Goal: Information Seeking & Learning: Learn about a topic

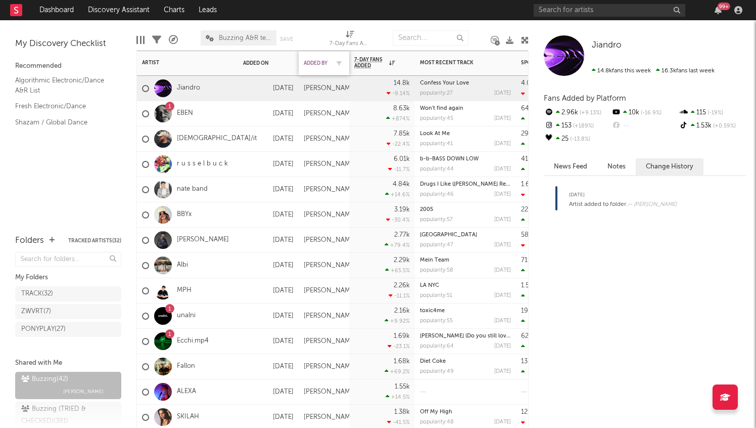
click at [315, 61] on div "Added By" at bounding box center [316, 63] width 25 height 6
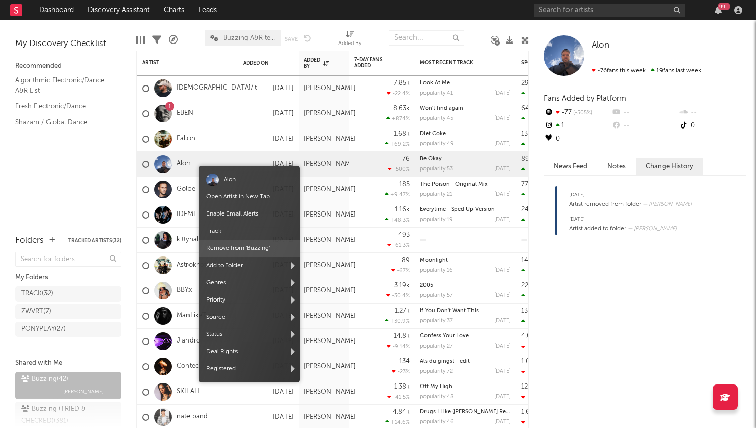
click at [236, 246] on span "Remove from ' Buzzing '" at bounding box center [249, 248] width 101 height 17
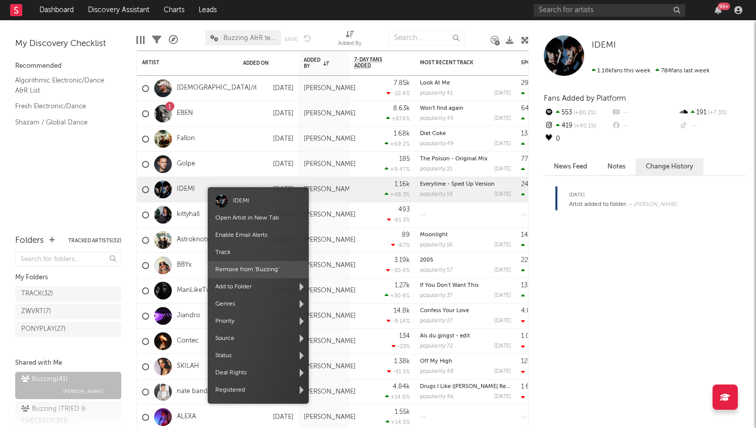
click at [247, 265] on span "Remove from ' Buzzing '" at bounding box center [258, 269] width 101 height 17
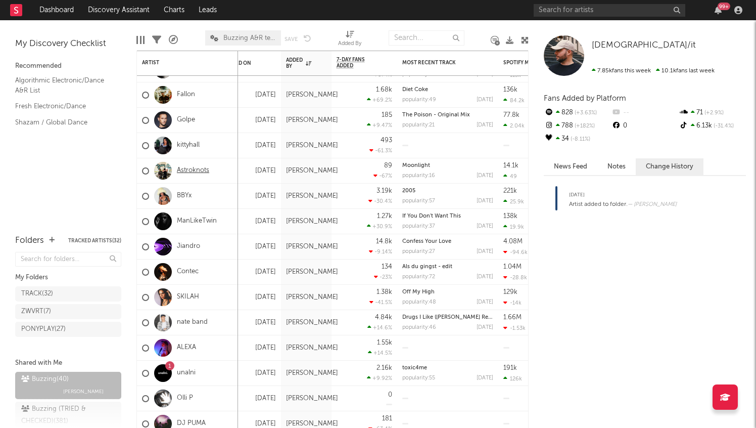
click at [198, 169] on link "Astroknots" at bounding box center [193, 170] width 32 height 9
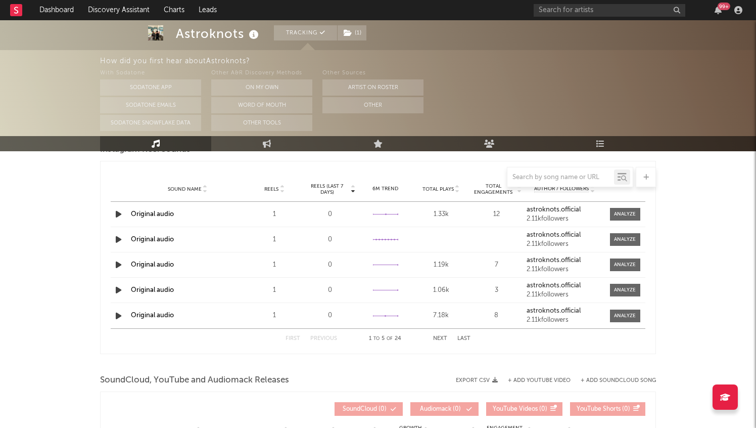
select select "1w"
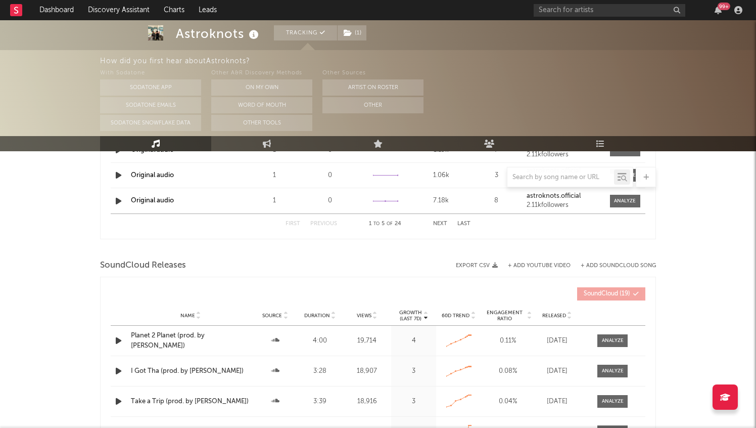
scroll to position [897, 0]
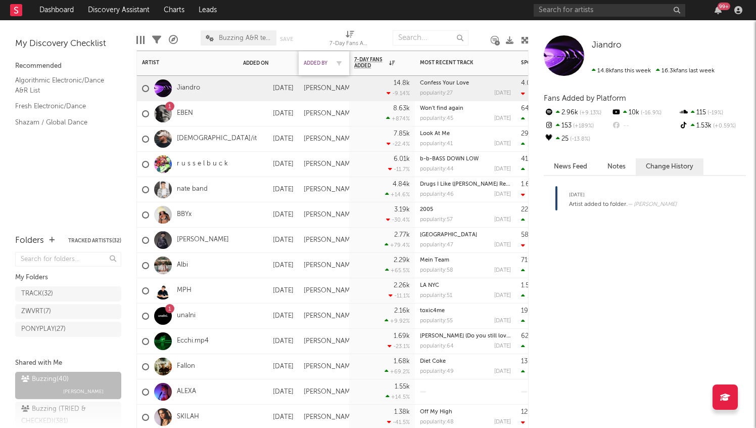
click at [316, 65] on div "Added By" at bounding box center [316, 63] width 25 height 6
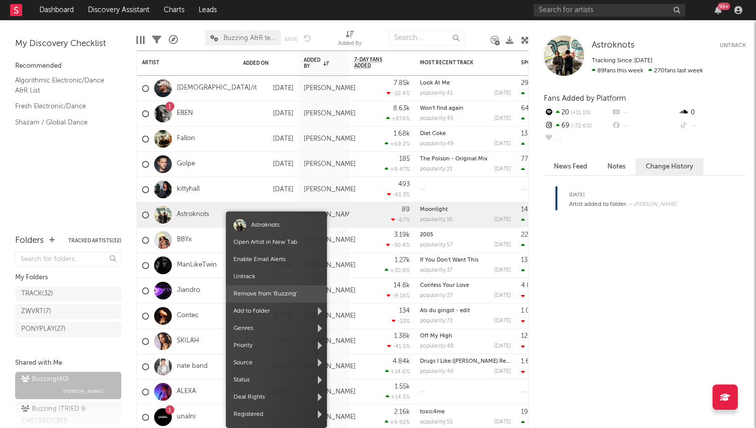
click at [272, 295] on span "Remove from ' Buzzing '" at bounding box center [276, 293] width 101 height 17
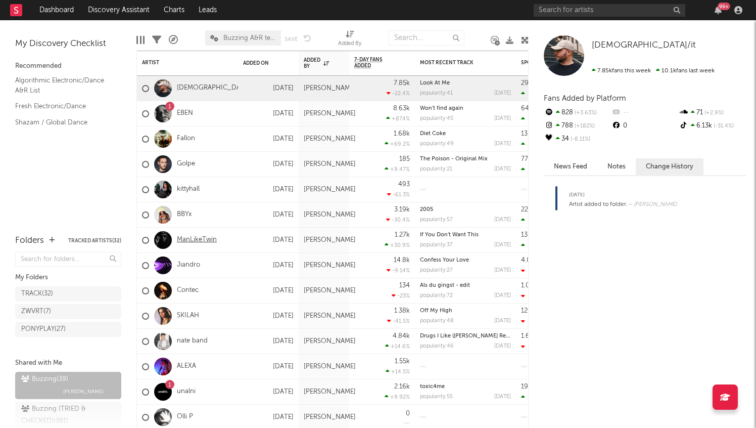
click at [203, 240] on link "ManLikeTwin" at bounding box center [197, 240] width 40 height 9
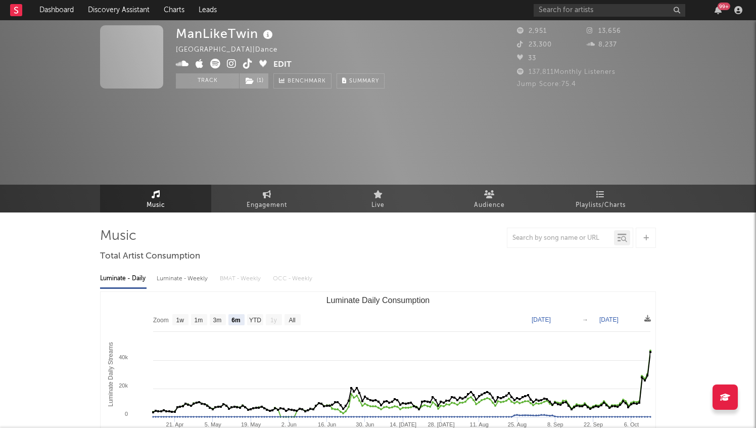
select select "6m"
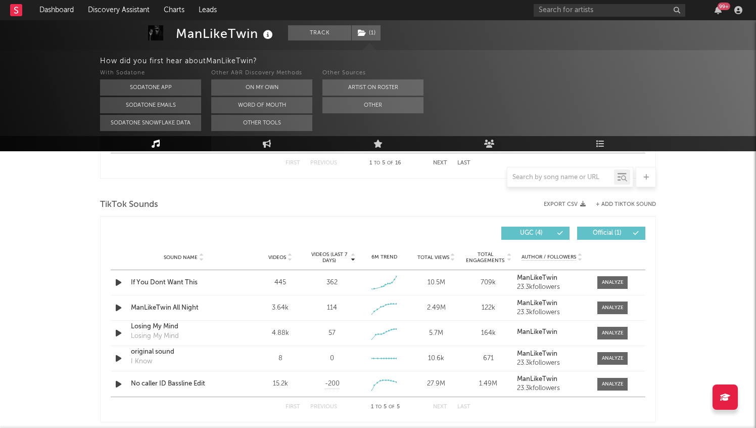
scroll to position [659, 0]
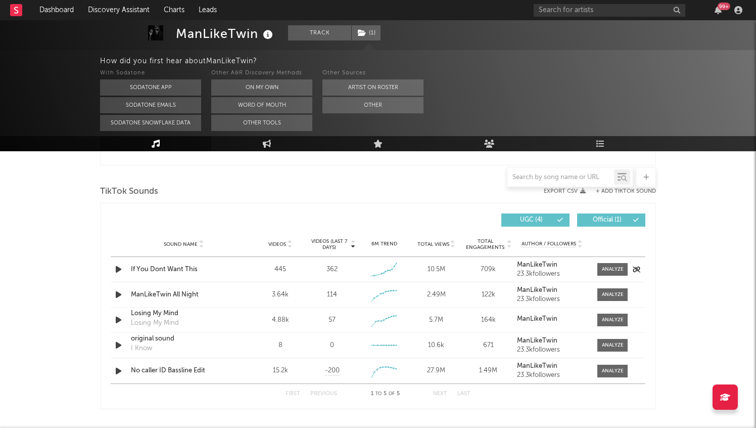
click at [118, 269] on icon "button" at bounding box center [118, 269] width 11 height 13
click at [118, 269] on icon "button" at bounding box center [118, 269] width 10 height 13
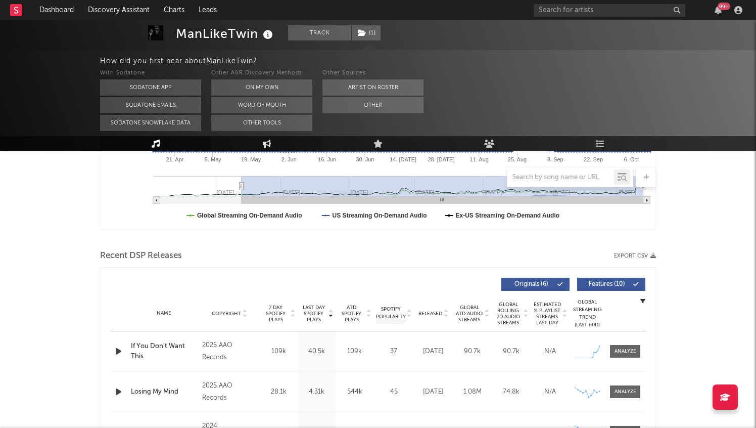
scroll to position [0, 0]
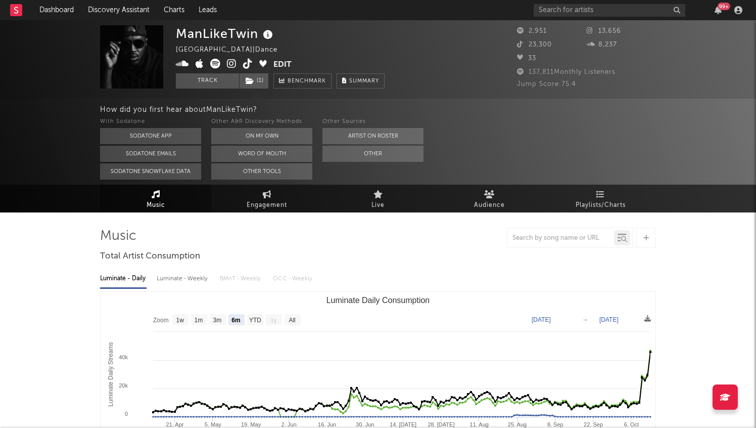
click at [178, 60] on icon at bounding box center [182, 64] width 13 height 10
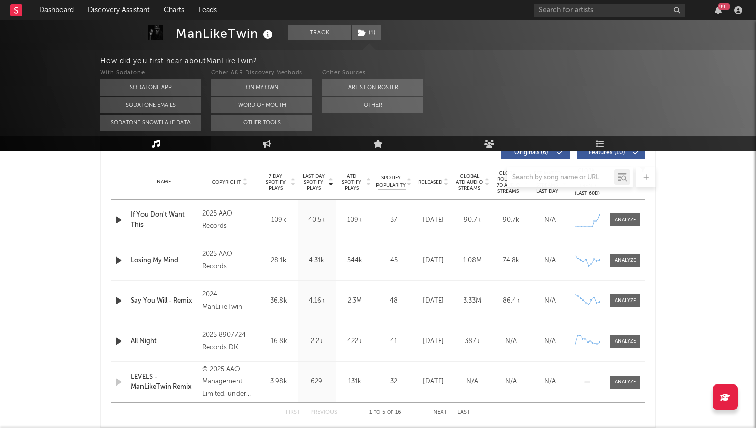
scroll to position [380, 0]
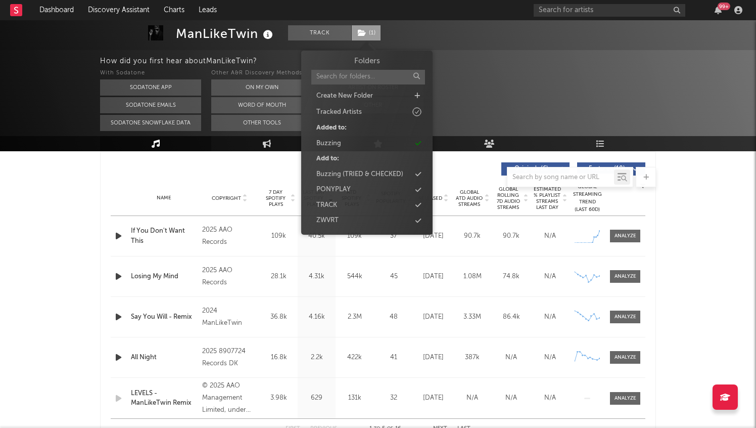
click at [373, 34] on span "( 1 )" at bounding box center [366, 32] width 30 height 15
click at [380, 92] on div "Create New Folder" at bounding box center [367, 95] width 116 height 13
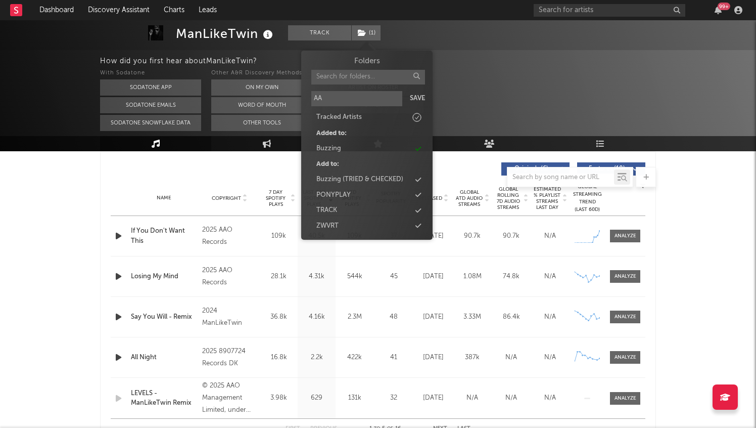
type input "AAO"
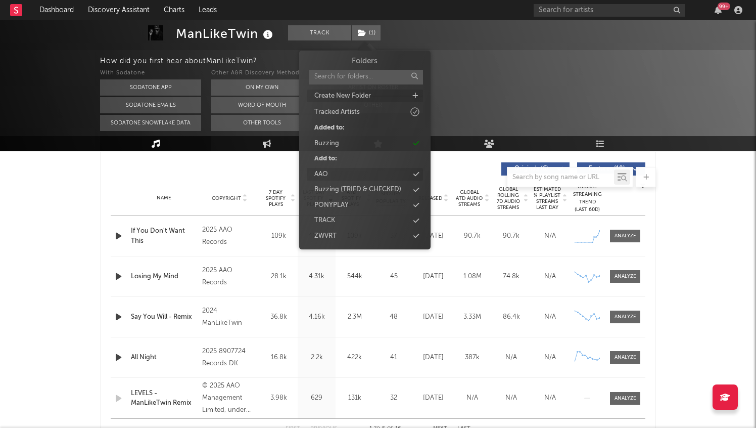
click at [356, 168] on div "AAO" at bounding box center [365, 174] width 116 height 13
click at [366, 157] on div "Buzzing" at bounding box center [365, 158] width 116 height 13
click at [447, 57] on div "How did you first hear about ManLikeTwin ?" at bounding box center [428, 61] width 656 height 12
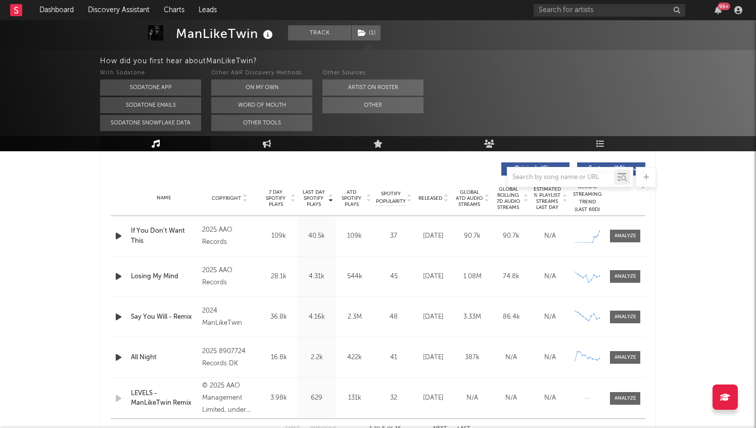
click at [13, 9] on rect at bounding box center [16, 10] width 12 height 12
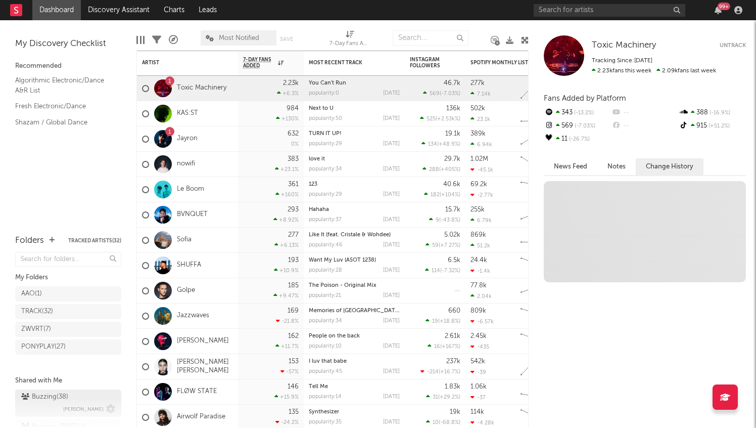
click at [69, 395] on div "Buzzing ( 38 ) [PERSON_NAME]" at bounding box center [68, 403] width 94 height 24
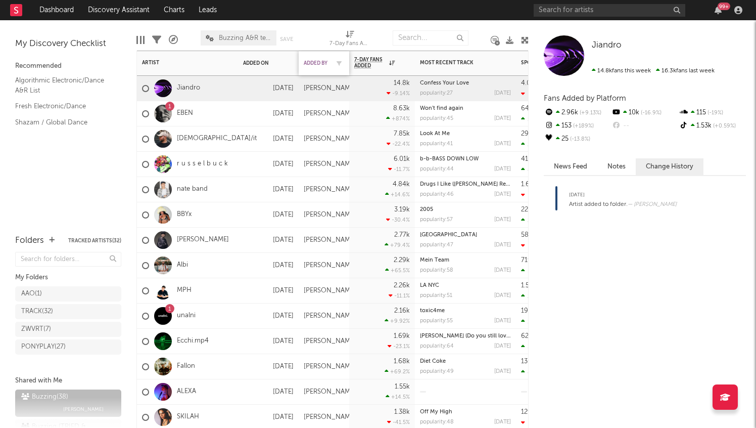
click at [326, 61] on div "Added By" at bounding box center [316, 63] width 25 height 6
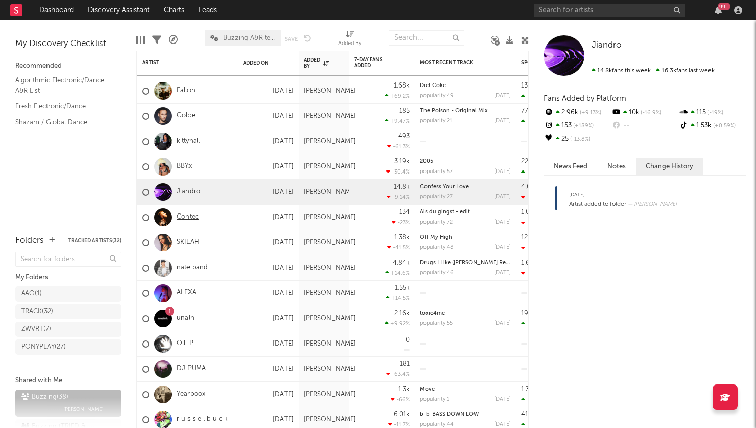
click at [190, 214] on link "Contec" at bounding box center [188, 217] width 22 height 9
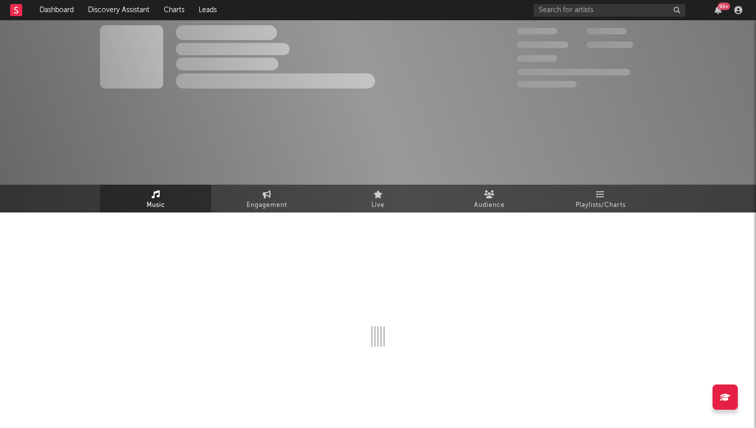
select select "1w"
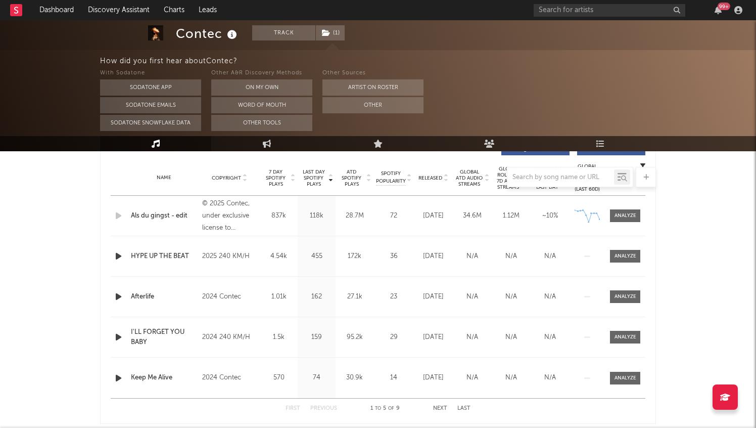
scroll to position [401, 0]
click at [120, 213] on icon "button" at bounding box center [118, 215] width 11 height 13
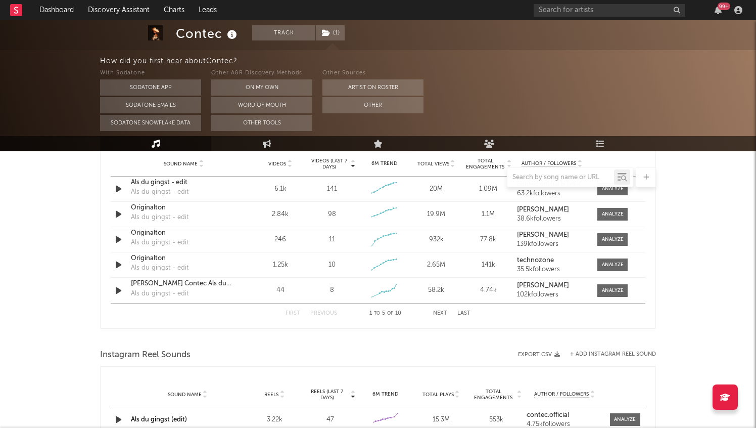
scroll to position [727, 0]
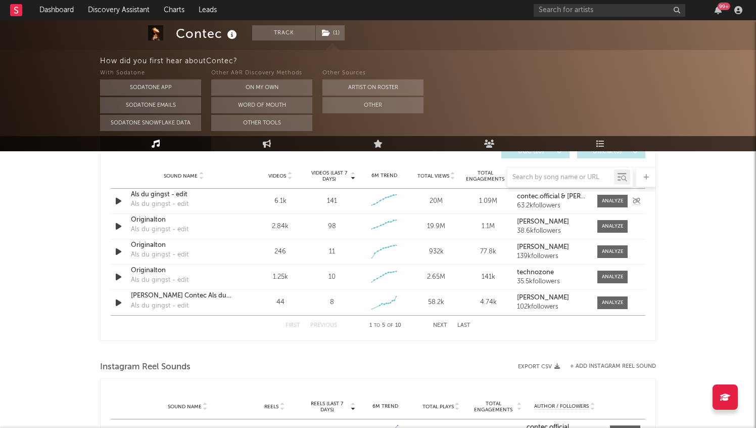
click at [116, 201] on icon "button" at bounding box center [118, 201] width 11 height 13
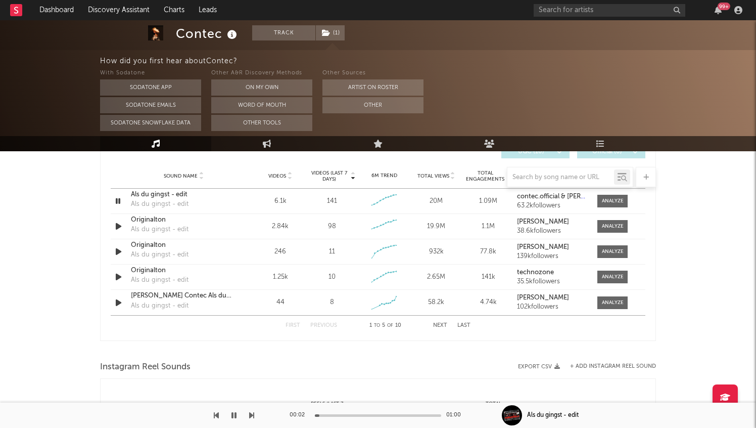
click at [344, 413] on div "00:02 01:00" at bounding box center [378, 414] width 177 height 25
click at [344, 414] on div at bounding box center [378, 415] width 126 height 3
click at [118, 200] on icon "button" at bounding box center [118, 201] width 10 height 13
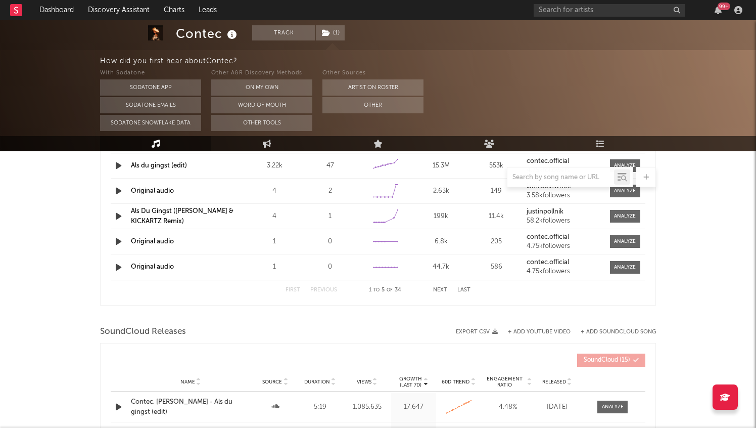
scroll to position [1030, 0]
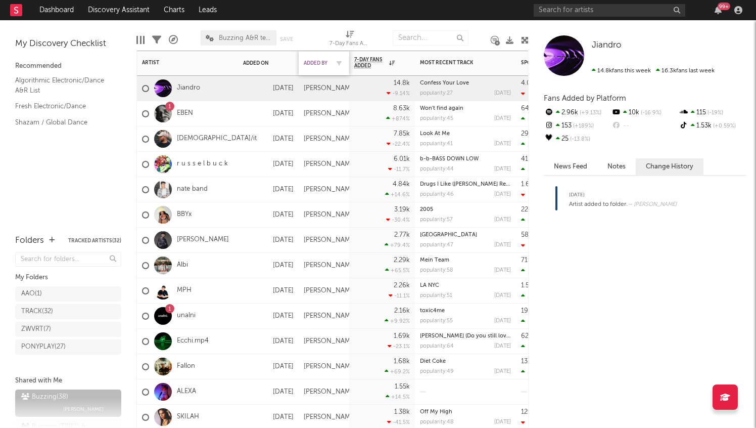
click at [315, 63] on div "Added By" at bounding box center [316, 63] width 25 height 6
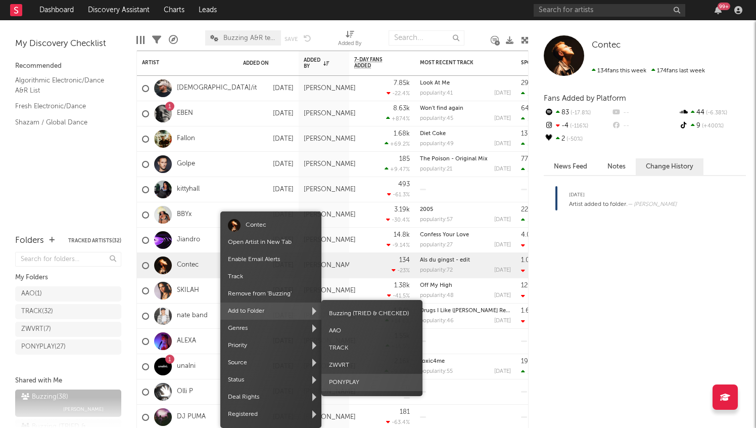
click at [365, 380] on span "PONYPLAY" at bounding box center [372, 382] width 101 height 17
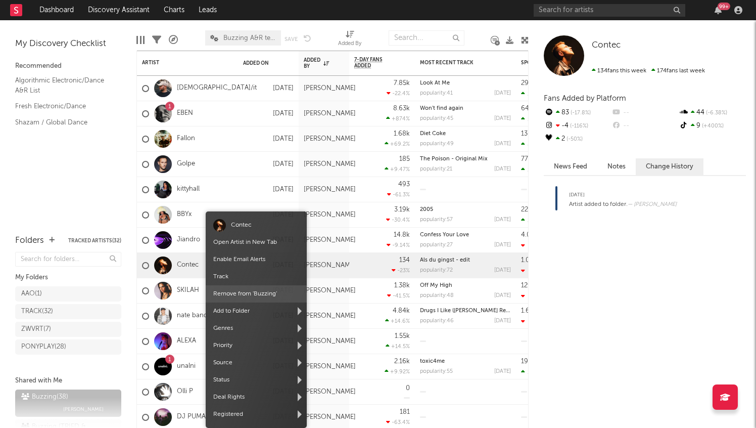
click at [251, 291] on span "Remove from ' Buzzing '" at bounding box center [256, 293] width 101 height 17
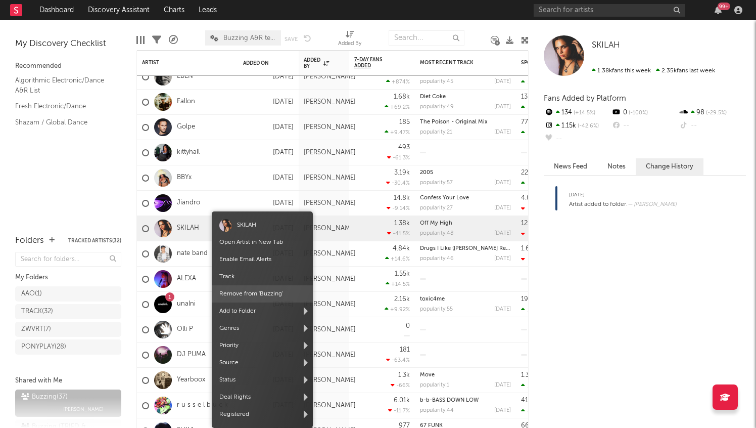
click at [288, 293] on span "Remove from ' Buzzing '" at bounding box center [262, 293] width 101 height 17
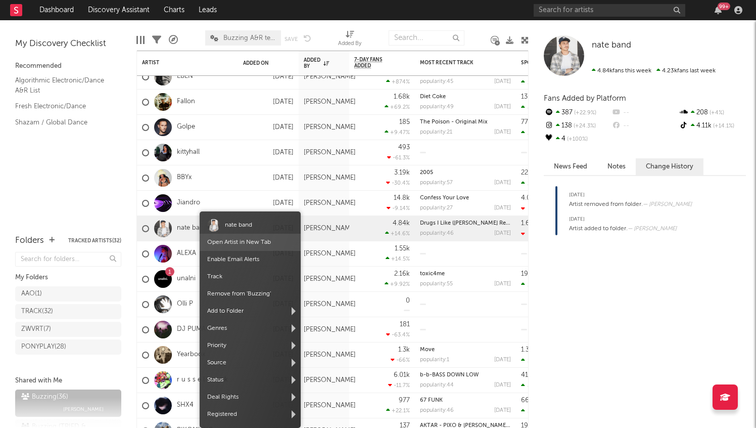
click at [222, 236] on span "Open Artist in New Tab" at bounding box center [250, 242] width 101 height 17
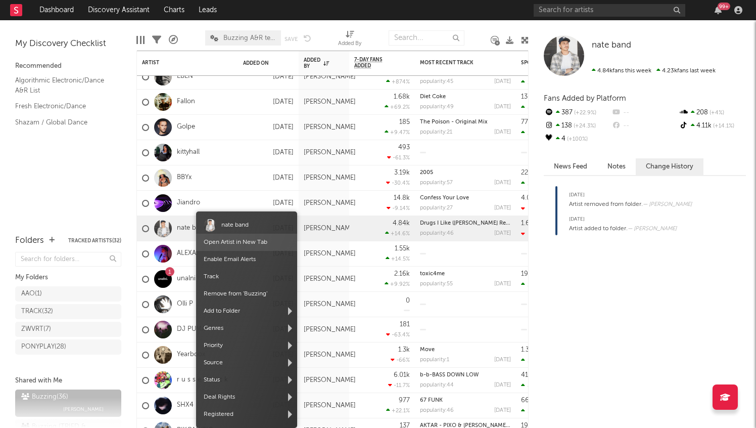
click at [223, 244] on link "Open Artist in New Tab" at bounding box center [236, 242] width 64 height 6
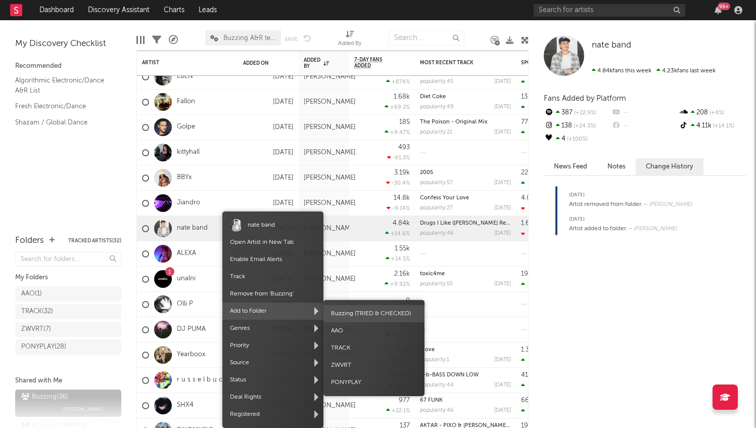
click at [347, 312] on span "Buzzing (TRIED & CHECKED)" at bounding box center [374, 313] width 101 height 17
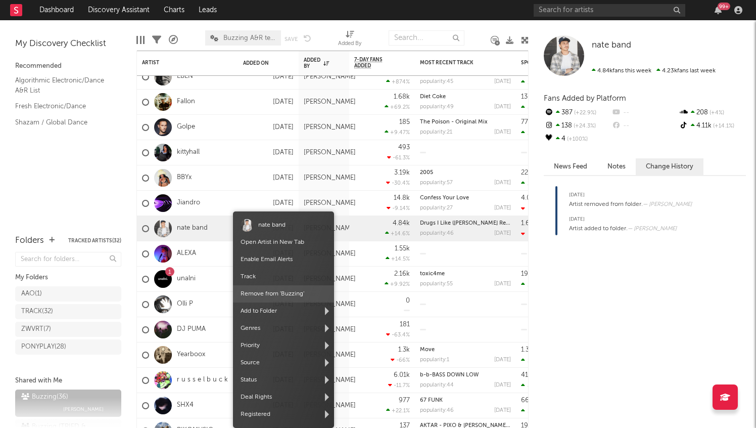
click at [288, 297] on div "nate band Open Artist in New Tab Enable Email Alerts Track Remove from ' Buzzin…" at bounding box center [283, 319] width 101 height 216
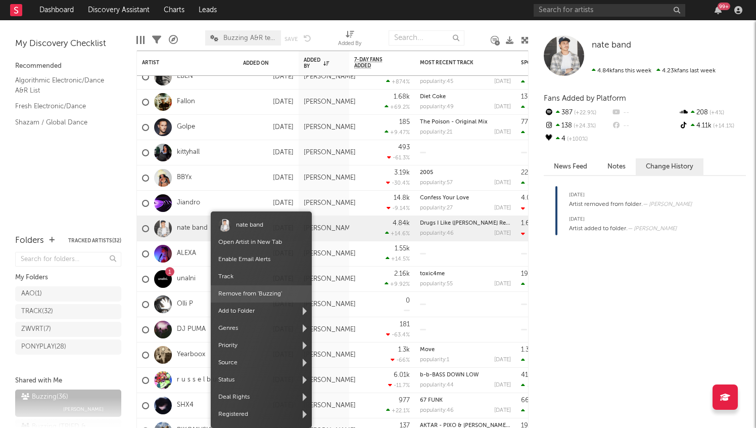
click at [261, 297] on span "Remove from ' Buzzing '" at bounding box center [261, 293] width 101 height 17
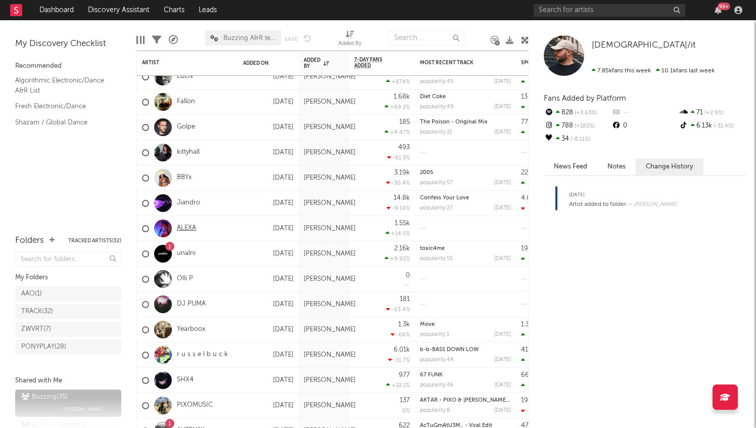
click at [190, 230] on link "ALEXA" at bounding box center [186, 228] width 19 height 9
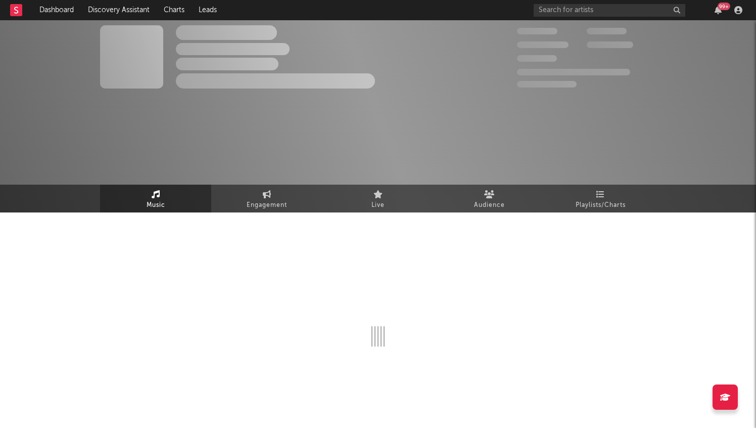
select select "1w"
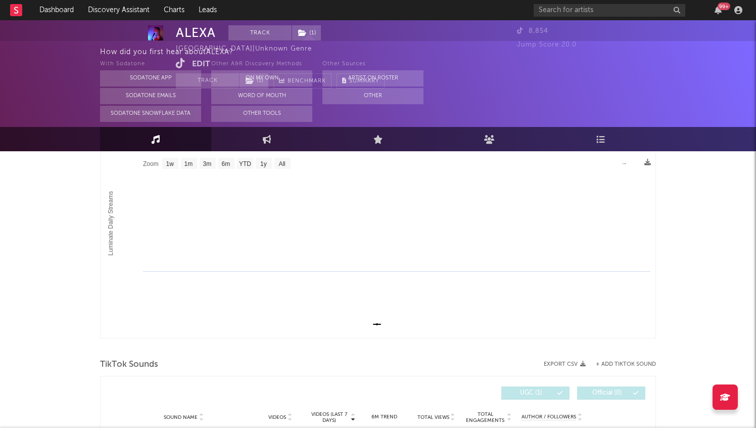
scroll to position [257, 0]
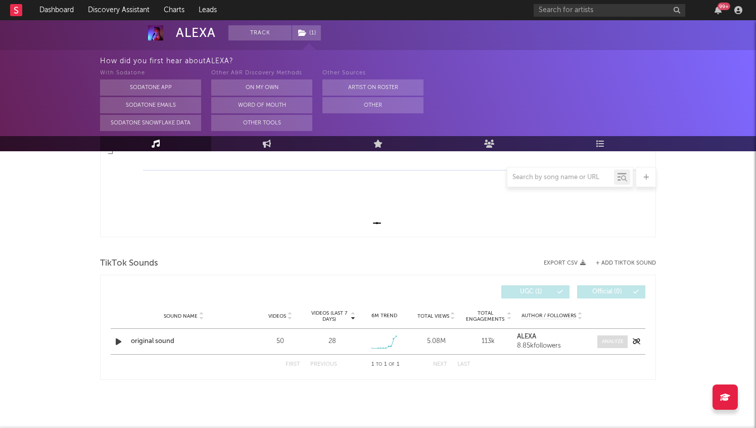
click at [605, 343] on div at bounding box center [613, 342] width 22 height 8
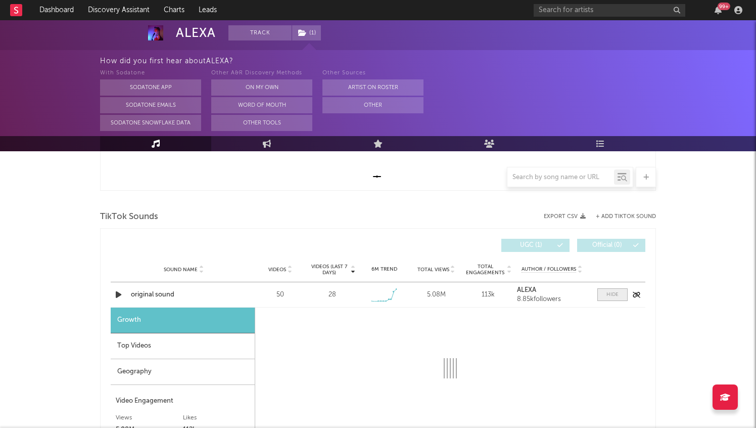
select select "1w"
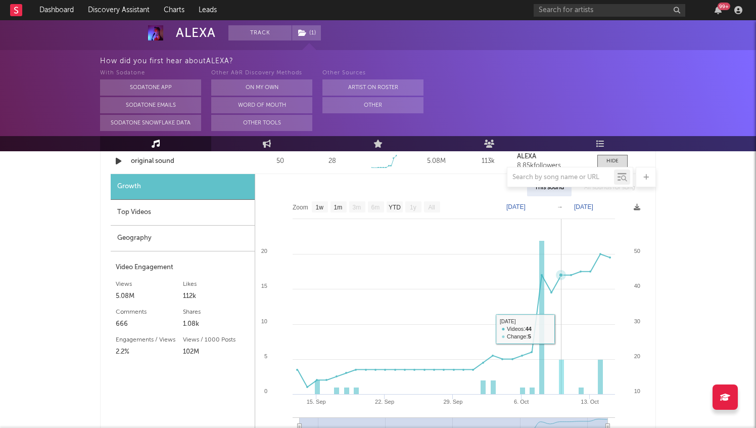
scroll to position [336, 0]
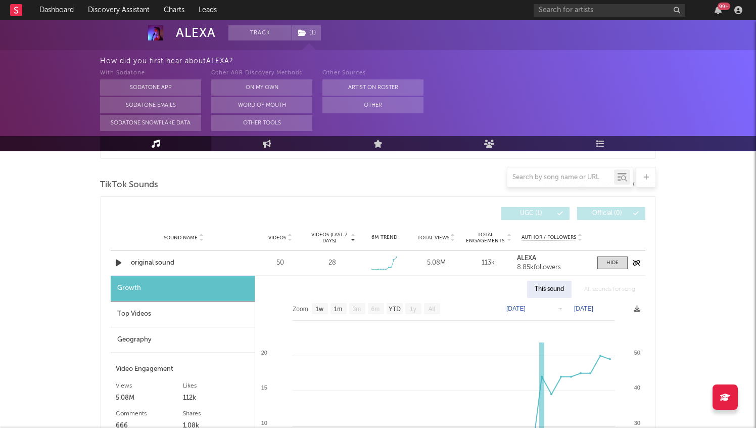
click at [116, 262] on icon "button" at bounding box center [118, 262] width 11 height 13
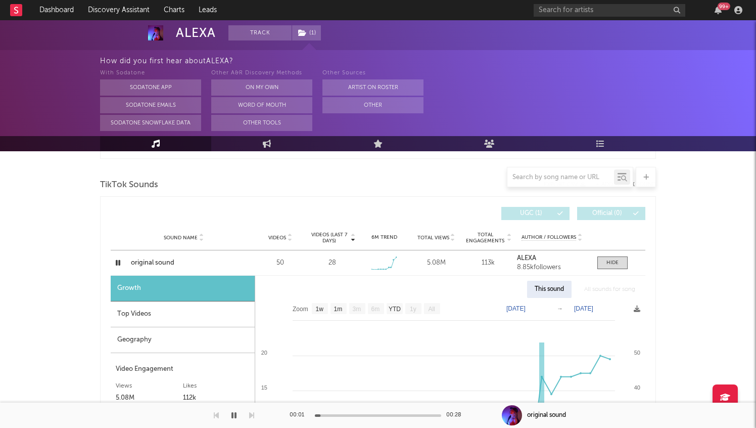
click at [333, 414] on div at bounding box center [378, 415] width 126 height 3
click at [343, 416] on div at bounding box center [378, 415] width 126 height 3
click at [383, 414] on div at bounding box center [378, 415] width 126 height 3
click at [412, 415] on div at bounding box center [378, 415] width 126 height 3
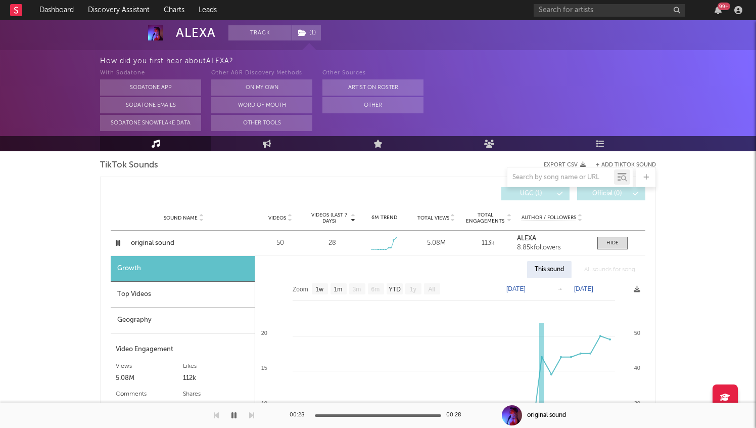
scroll to position [358, 0]
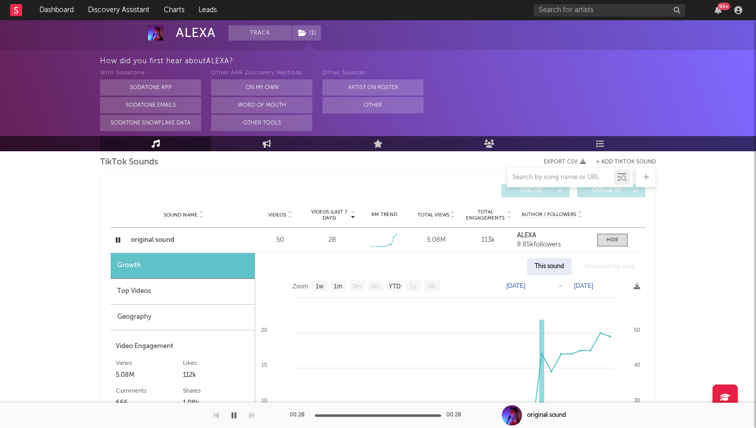
click at [191, 291] on div "Top Videos" at bounding box center [183, 292] width 144 height 26
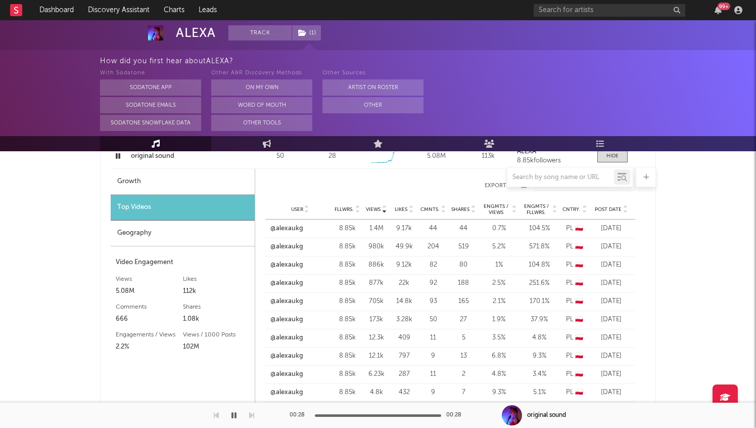
scroll to position [451, 0]
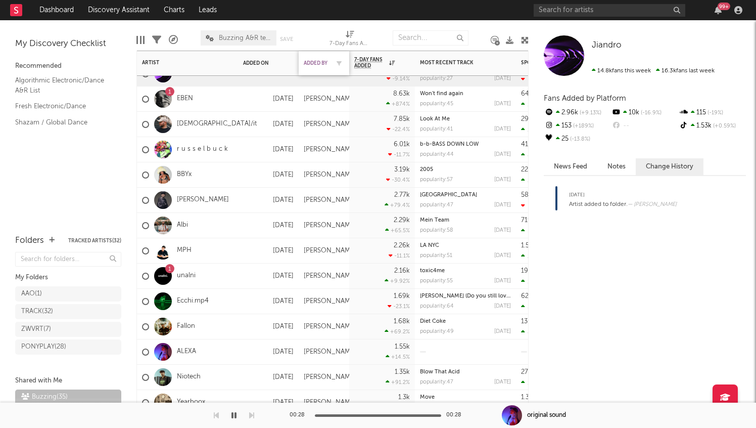
click at [321, 60] on div "Added By" at bounding box center [316, 63] width 25 height 6
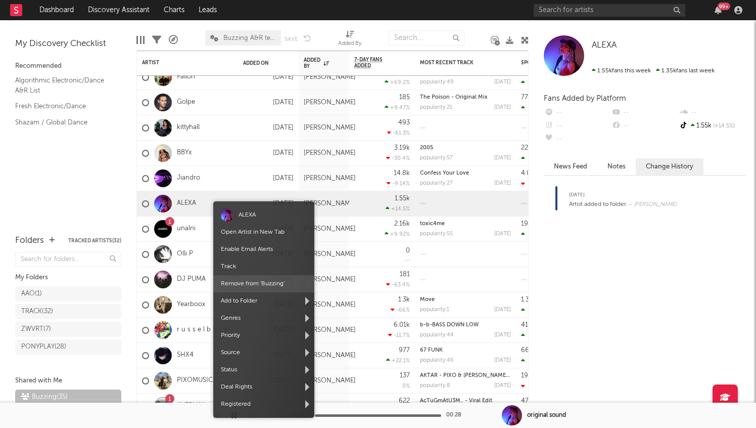
click at [258, 285] on span "Remove from ' Buzzing '" at bounding box center [263, 283] width 101 height 17
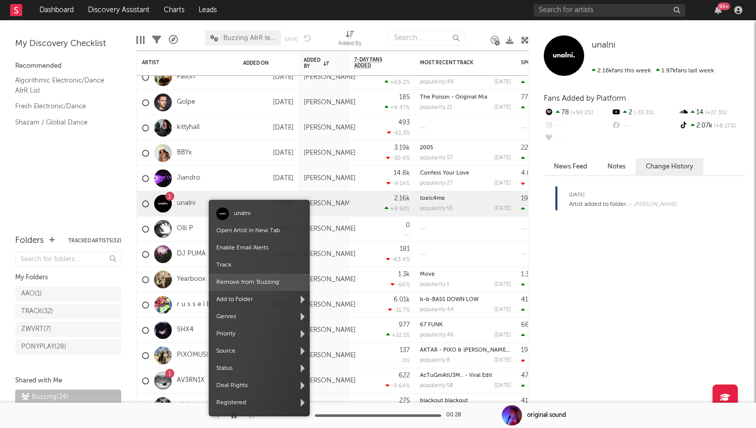
click at [253, 287] on span "Remove from ' Buzzing '" at bounding box center [259, 282] width 101 height 17
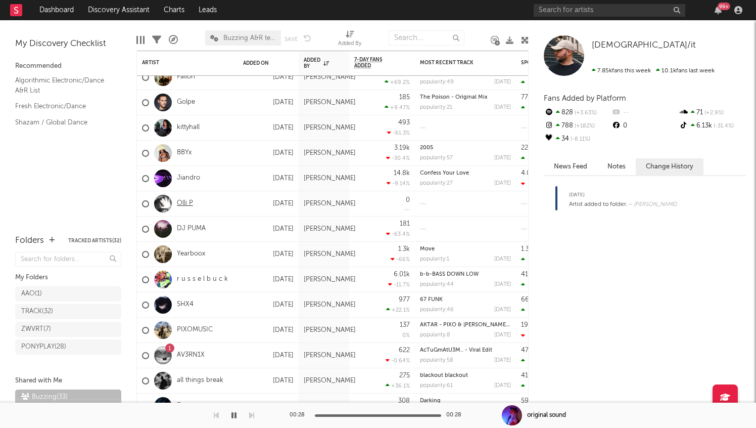
click at [182, 202] on link "Olli P" at bounding box center [185, 203] width 16 height 9
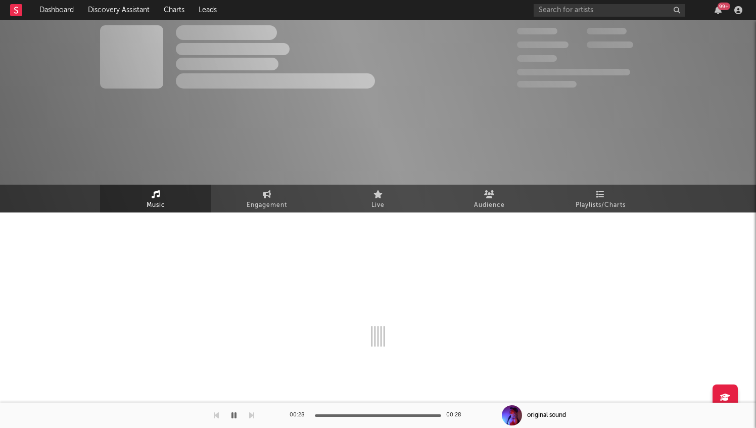
select select "1w"
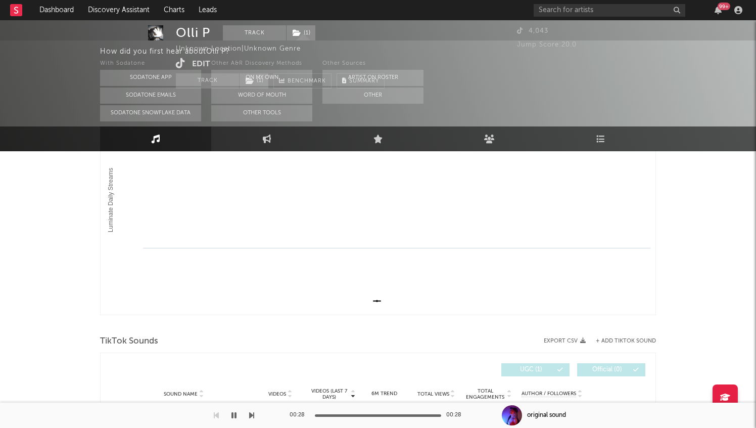
scroll to position [257, 0]
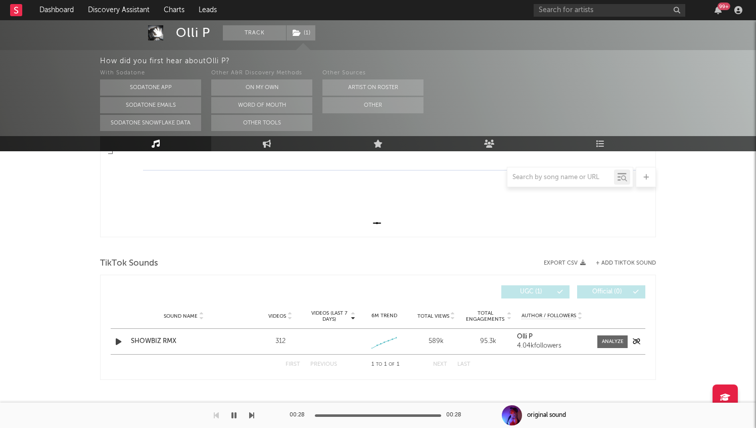
click at [114, 335] on icon "button" at bounding box center [118, 341] width 11 height 13
click at [621, 339] on div at bounding box center [613, 342] width 22 height 8
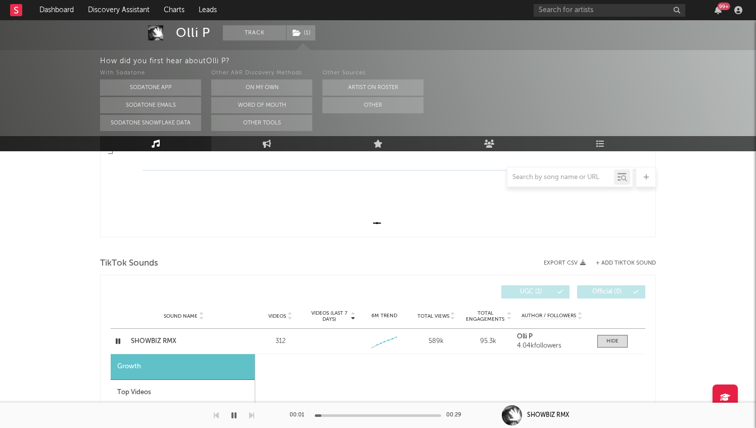
select select "1w"
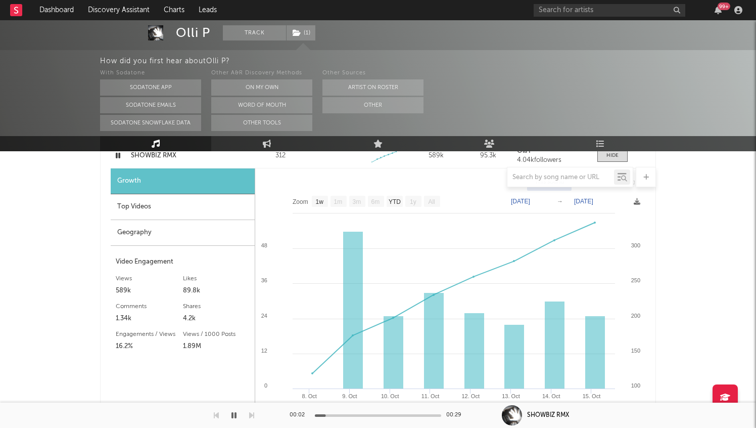
scroll to position [445, 0]
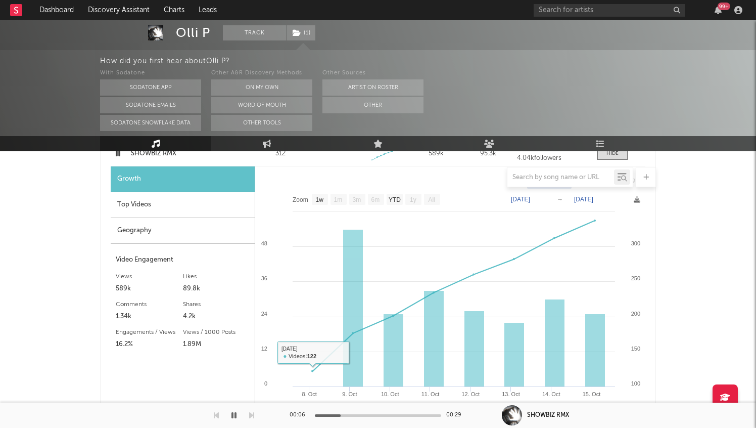
click at [170, 194] on div "Top Videos" at bounding box center [183, 205] width 144 height 26
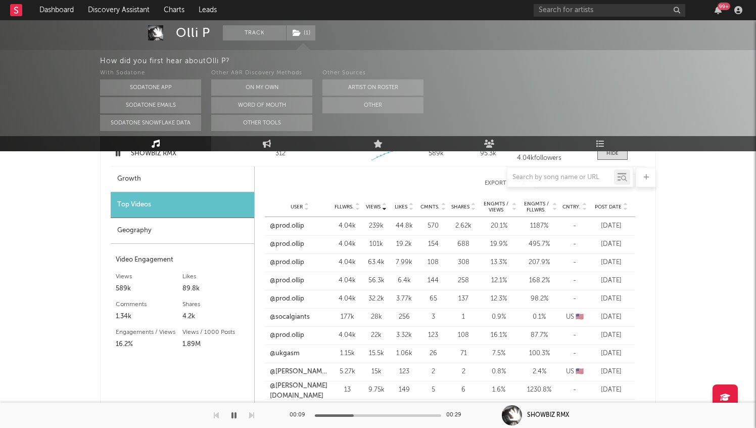
click at [369, 207] on span "Views" at bounding box center [373, 207] width 15 height 6
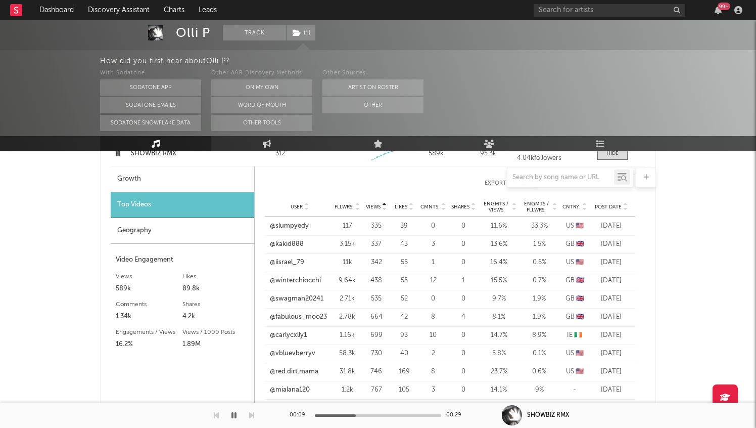
click at [369, 207] on span "Views" at bounding box center [373, 207] width 15 height 6
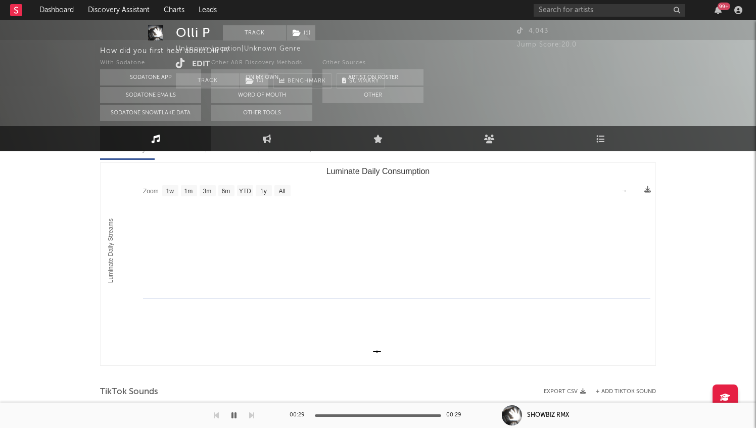
scroll to position [0, 0]
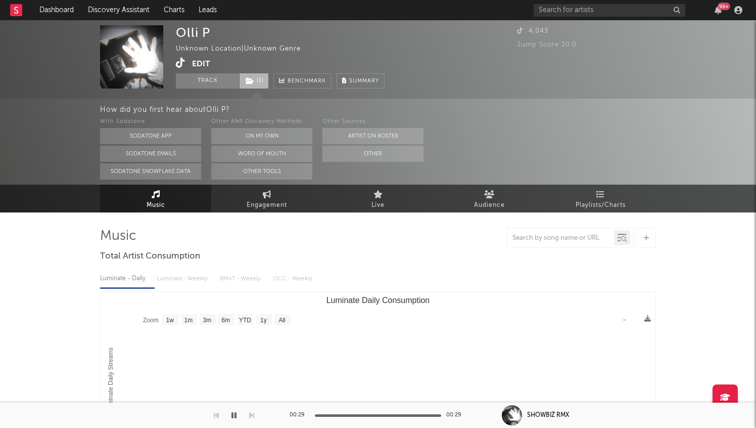
click at [253, 79] on icon at bounding box center [250, 80] width 9 height 7
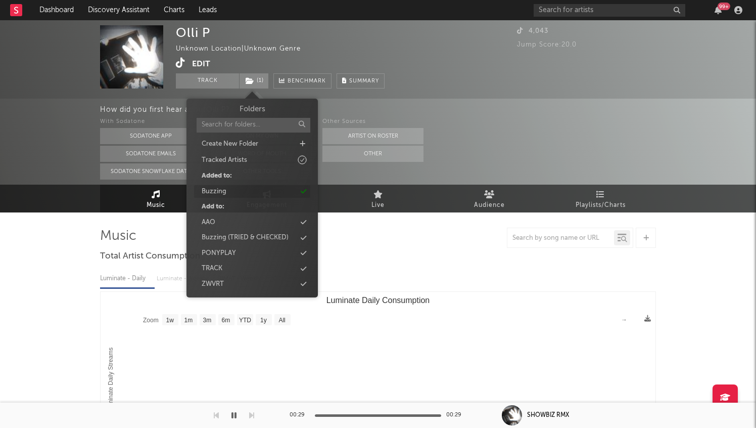
click at [266, 186] on div "Buzzing" at bounding box center [252, 191] width 116 height 13
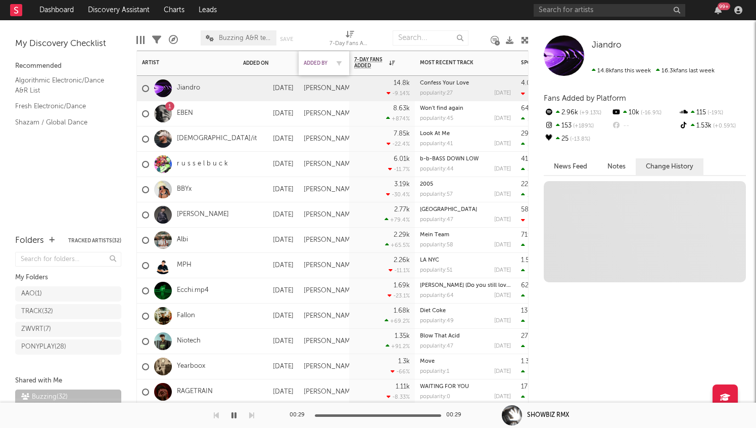
click at [323, 65] on div "Added By" at bounding box center [316, 63] width 25 height 6
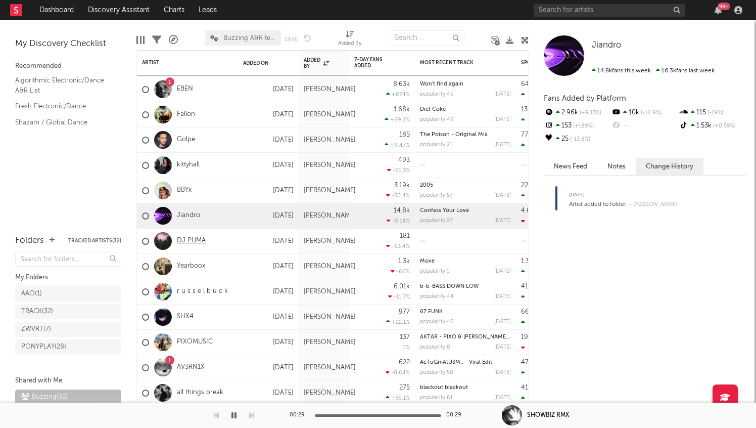
click at [193, 243] on link "DJ PUMA" at bounding box center [191, 241] width 29 height 9
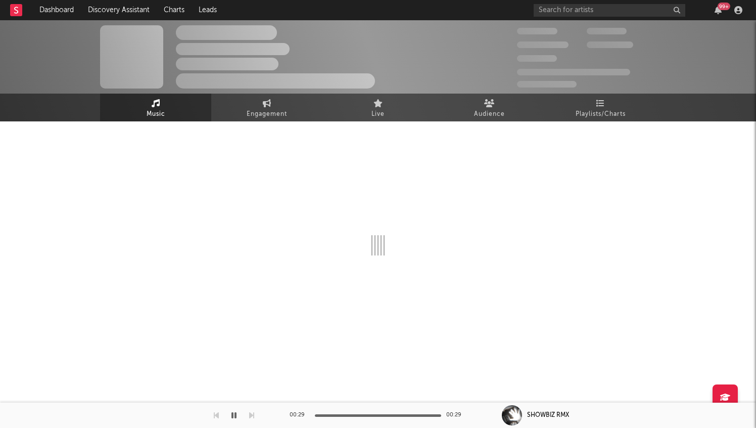
select select "1w"
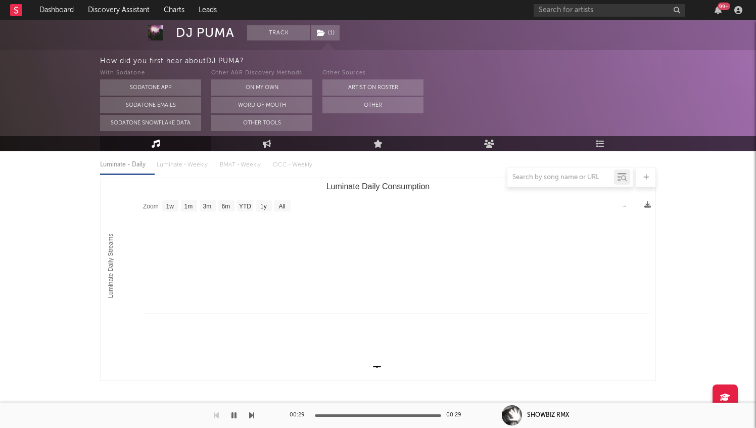
scroll to position [283, 0]
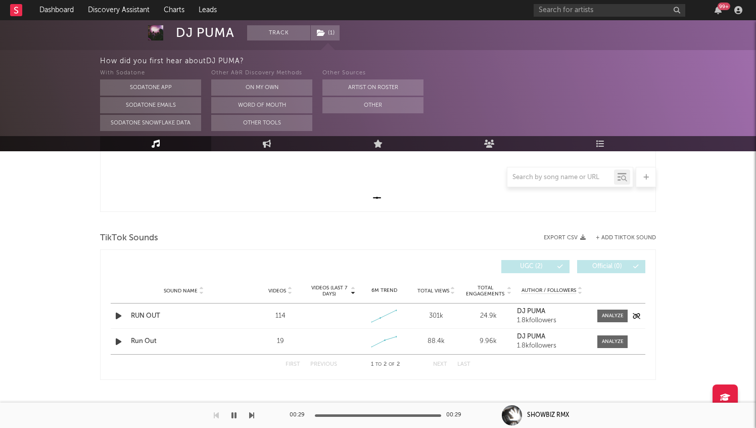
click at [116, 318] on icon "button" at bounding box center [118, 315] width 11 height 13
click at [609, 313] on div at bounding box center [613, 316] width 22 height 8
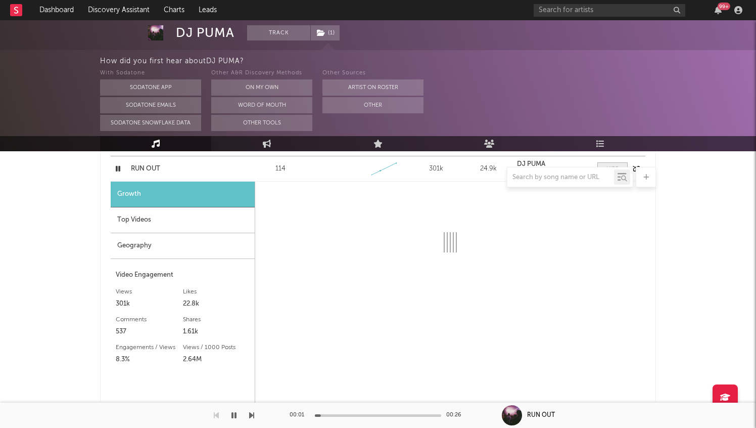
scroll to position [490, 0]
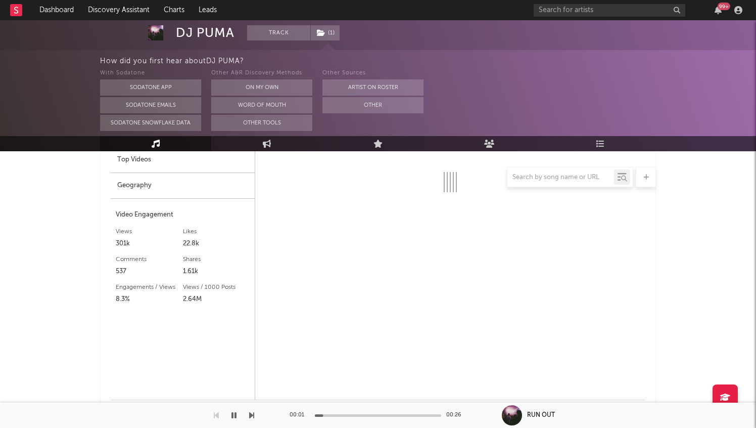
select select "1w"
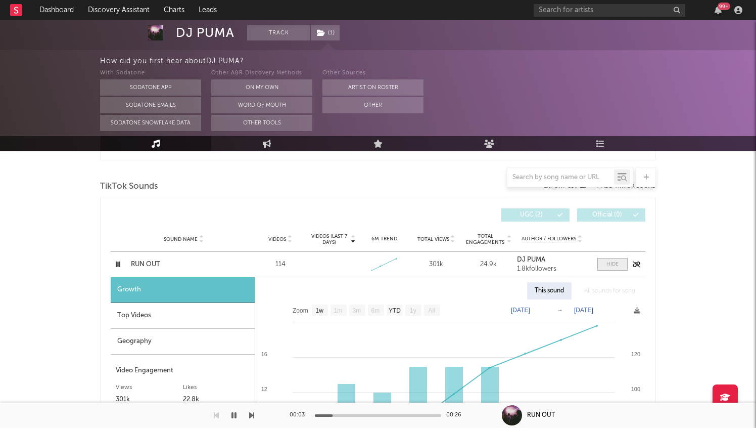
click at [612, 268] on span at bounding box center [613, 264] width 30 height 13
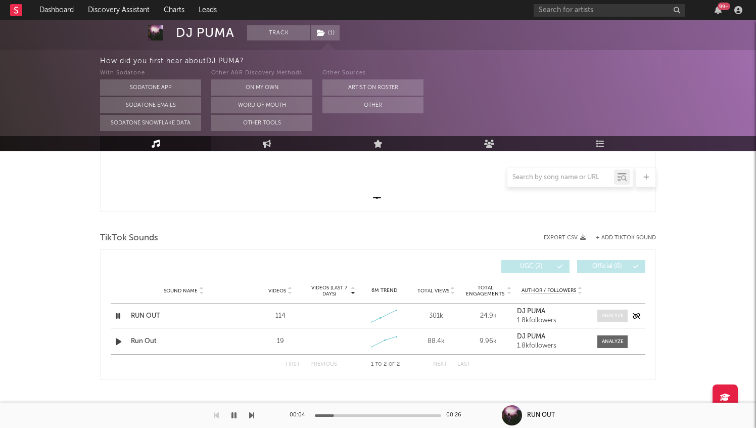
scroll to position [0, 0]
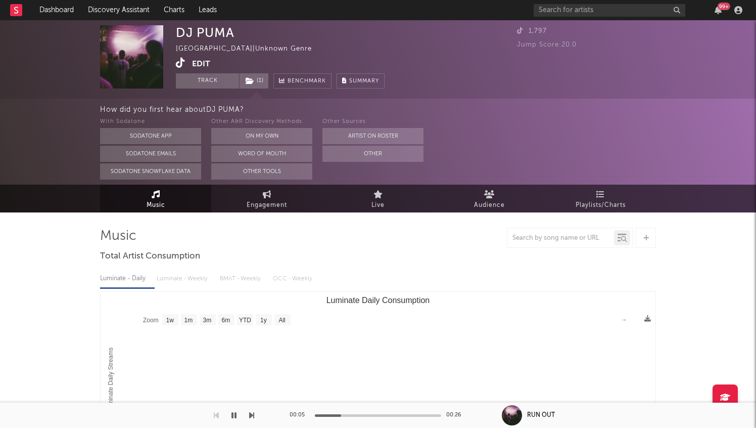
click at [175, 64] on div "DJ PUMA [GEOGRAPHIC_DATA] | Unknown Genre Edit Track ( 1 ) Benchmark Summary 1,…" at bounding box center [378, 59] width 756 height 78
click at [184, 64] on icon at bounding box center [181, 63] width 10 height 10
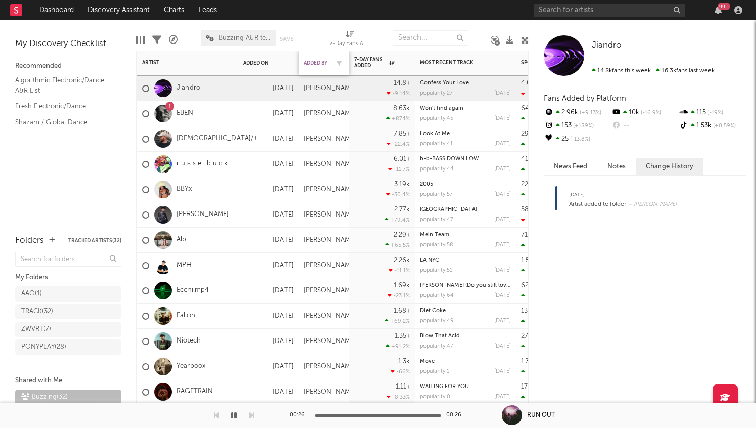
click at [321, 65] on div "Added By" at bounding box center [316, 63] width 25 height 6
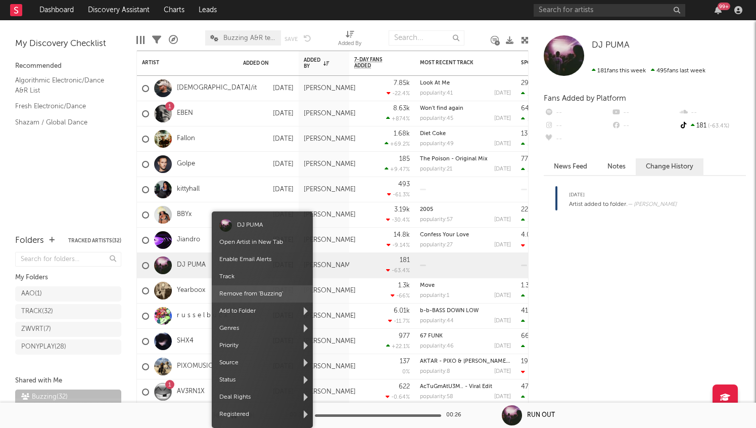
click at [241, 296] on div "DJ PUMA Open Artist in New Tab Enable Email Alerts Track Remove from ' Buzzing …" at bounding box center [262, 319] width 101 height 216
click at [255, 290] on span "Remove from ' Buzzing '" at bounding box center [262, 293] width 101 height 17
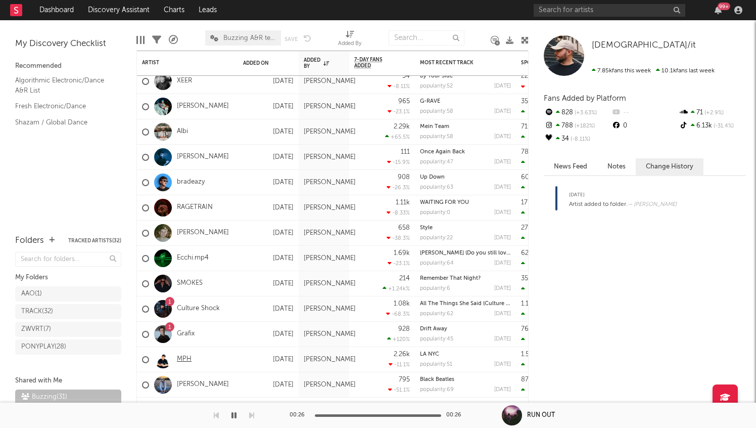
click at [188, 359] on link "MPH" at bounding box center [184, 359] width 15 height 9
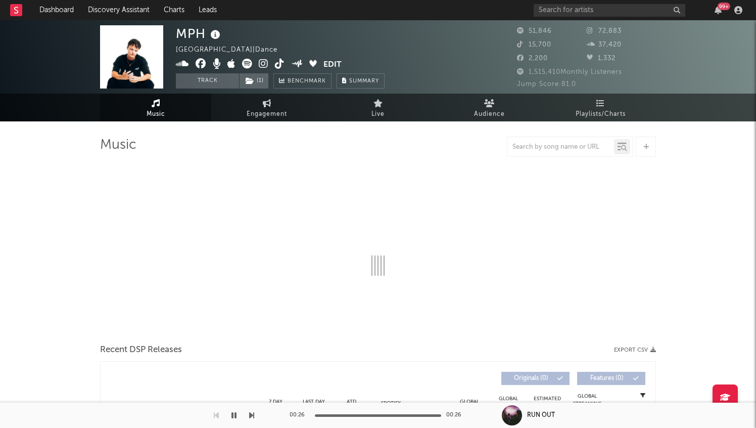
select select "6m"
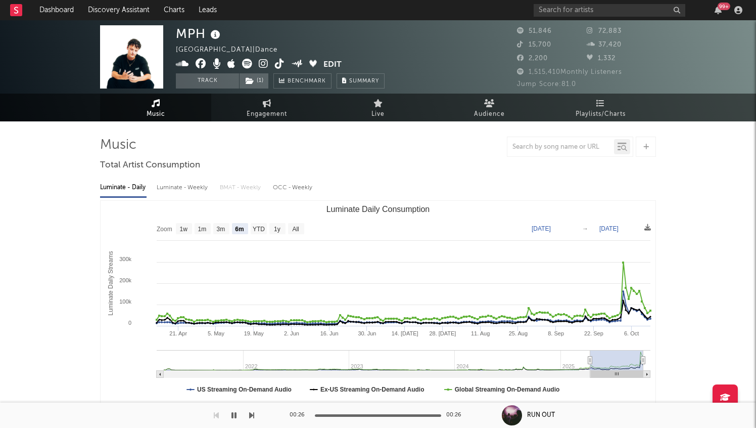
select select "6m"
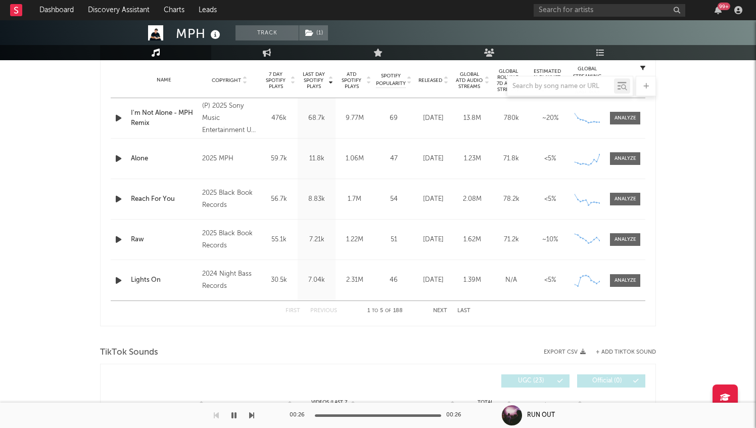
scroll to position [402, 0]
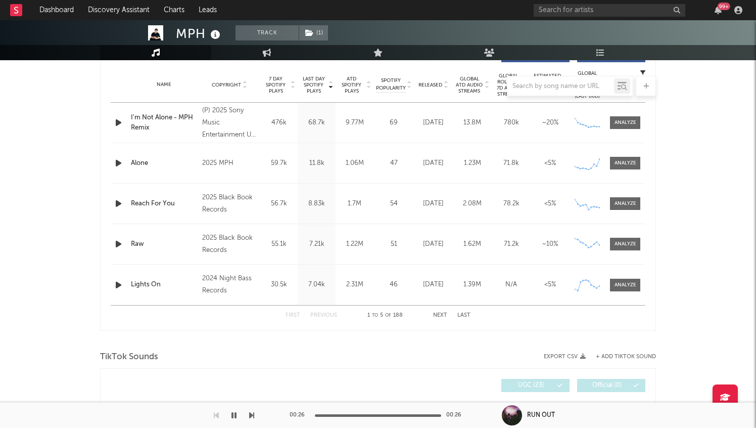
click at [16, 16] on link at bounding box center [16, 10] width 12 height 20
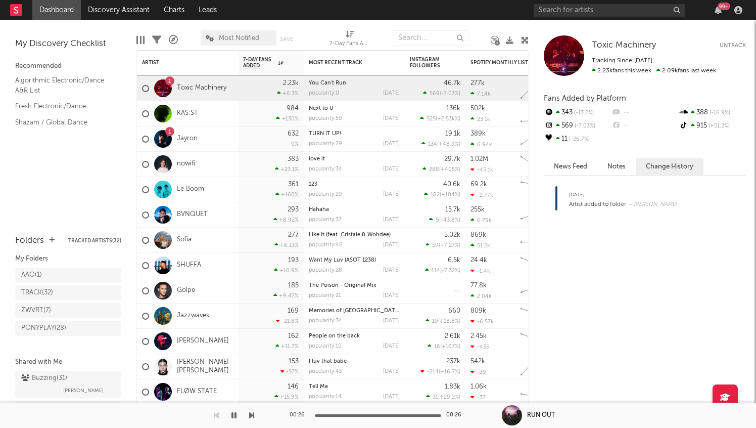
scroll to position [27, 0]
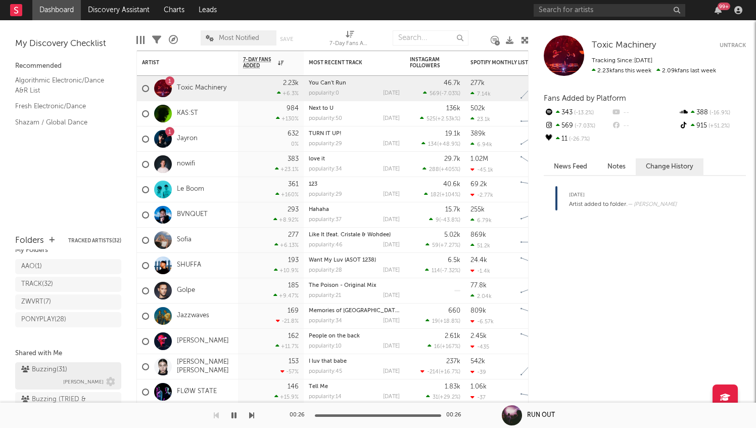
click at [66, 371] on div "Buzzing ( 31 )" at bounding box center [44, 370] width 46 height 12
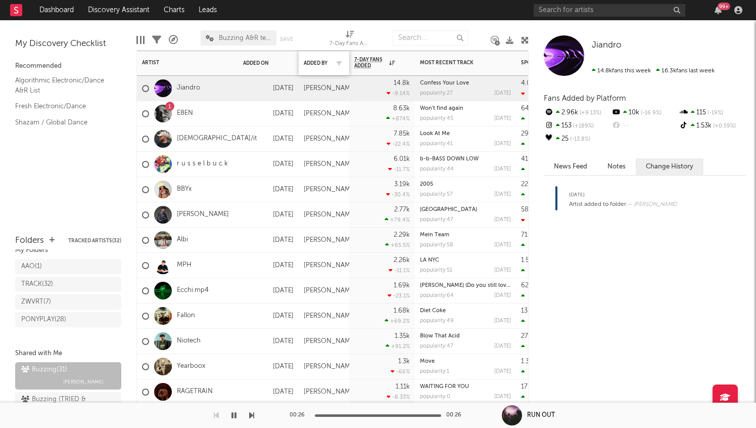
click at [312, 67] on div "Added By" at bounding box center [324, 63] width 40 height 21
click at [318, 61] on div "Added By" at bounding box center [316, 63] width 25 height 6
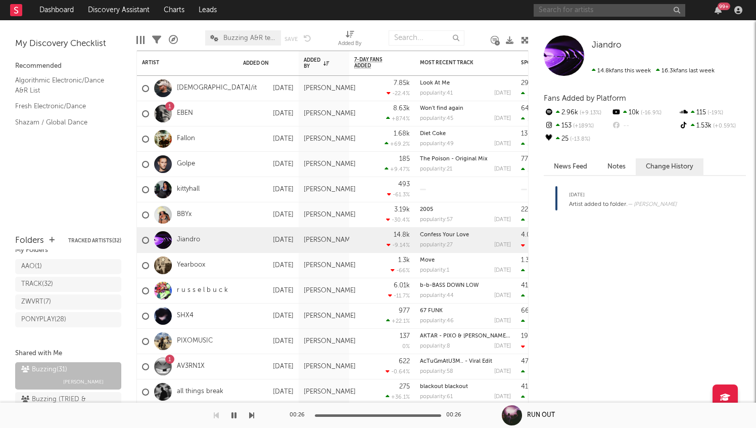
click at [590, 10] on input "text" at bounding box center [610, 10] width 152 height 13
type input "fuzion"
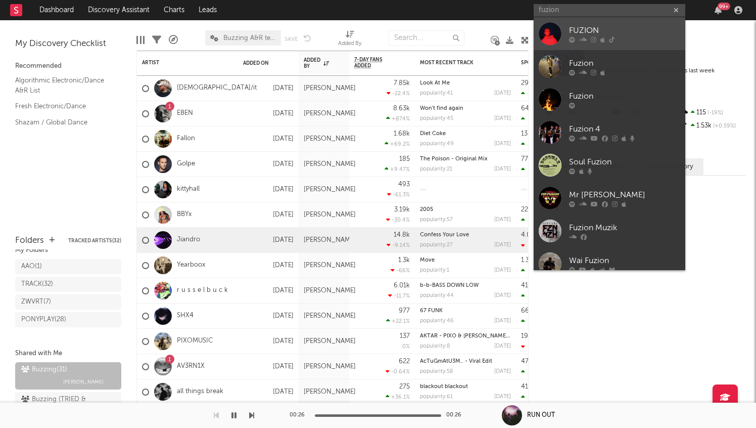
click at [628, 27] on div "FUZION" at bounding box center [624, 30] width 111 height 12
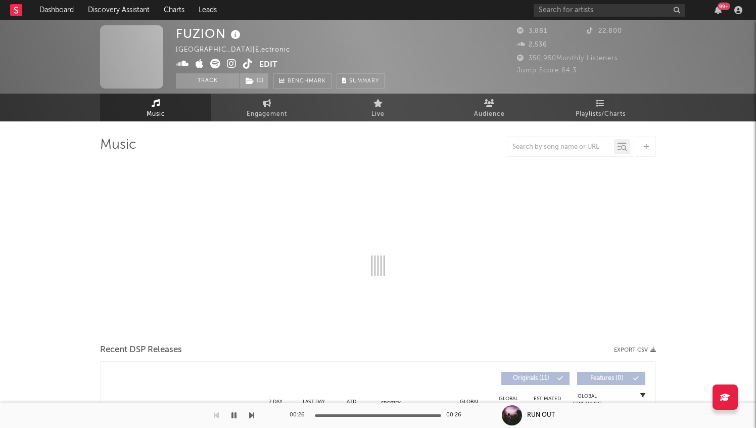
select select "6m"
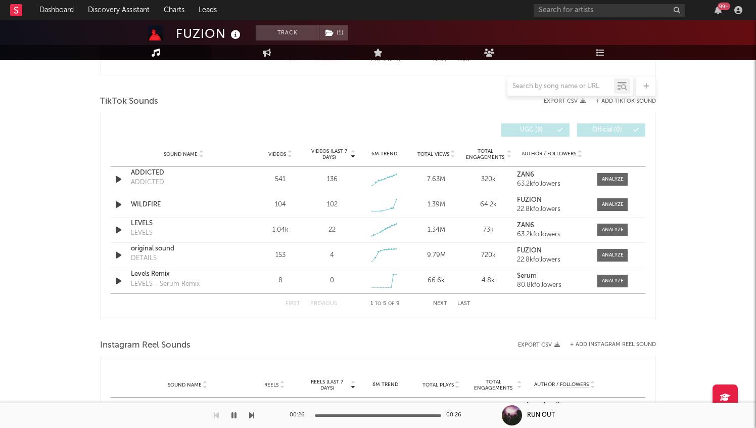
scroll to position [659, 0]
click at [116, 206] on icon "button" at bounding box center [118, 203] width 11 height 13
click at [621, 206] on div at bounding box center [613, 204] width 22 height 8
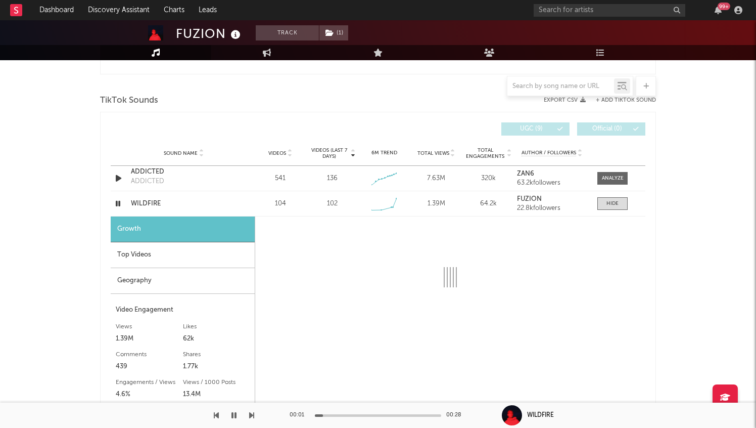
select select "1w"
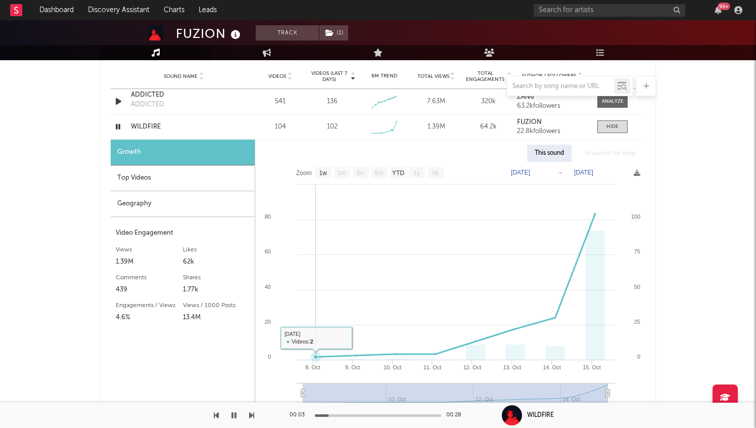
scroll to position [745, 0]
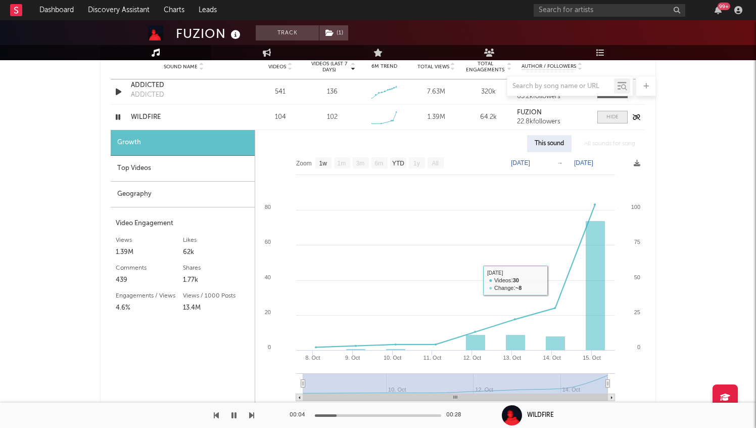
click at [620, 114] on span at bounding box center [613, 117] width 30 height 13
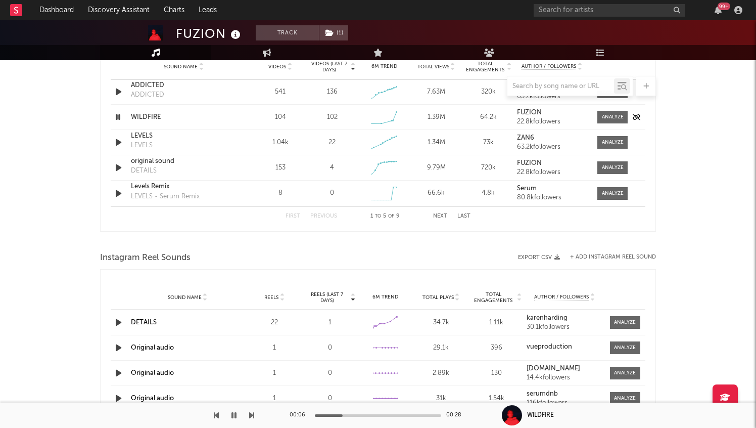
click at [121, 114] on icon "button" at bounding box center [118, 117] width 10 height 13
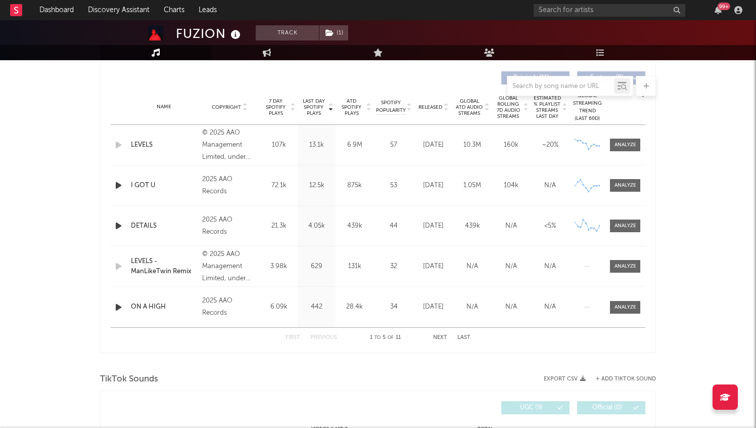
scroll to position [370, 0]
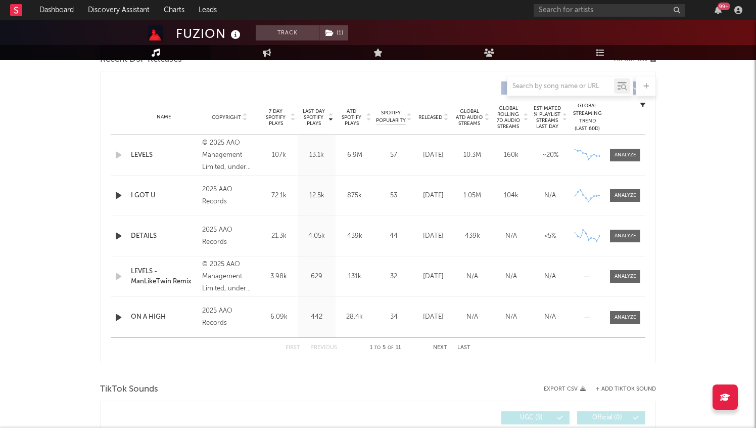
click at [443, 345] on button "Next" at bounding box center [440, 348] width 14 height 6
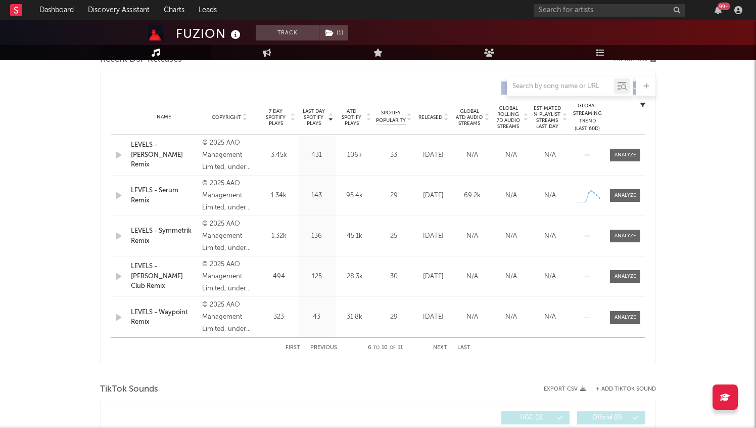
click at [443, 345] on button "Next" at bounding box center [440, 348] width 14 height 6
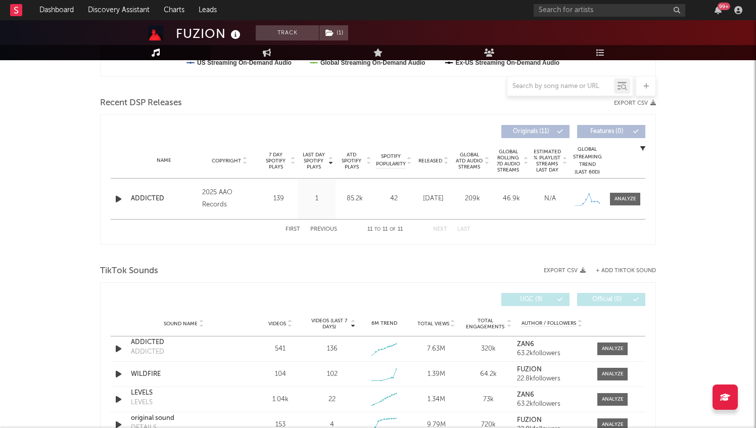
scroll to position [305, 0]
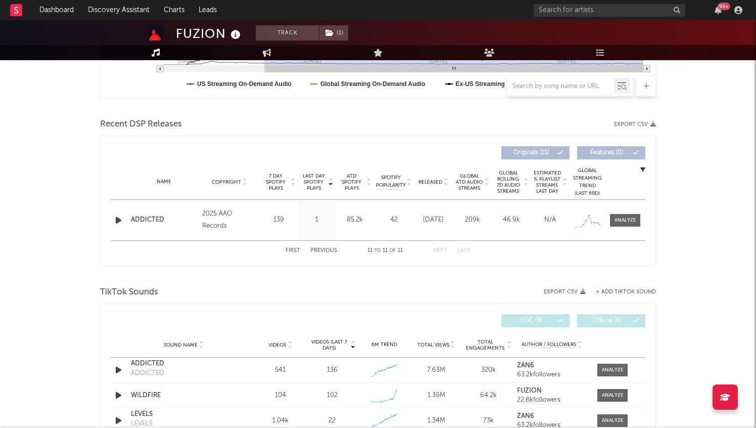
click at [311, 250] on button "Previous" at bounding box center [323, 251] width 27 height 6
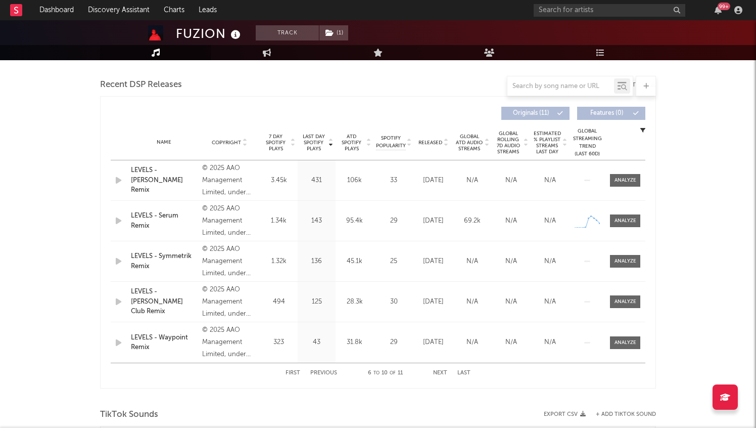
scroll to position [347, 0]
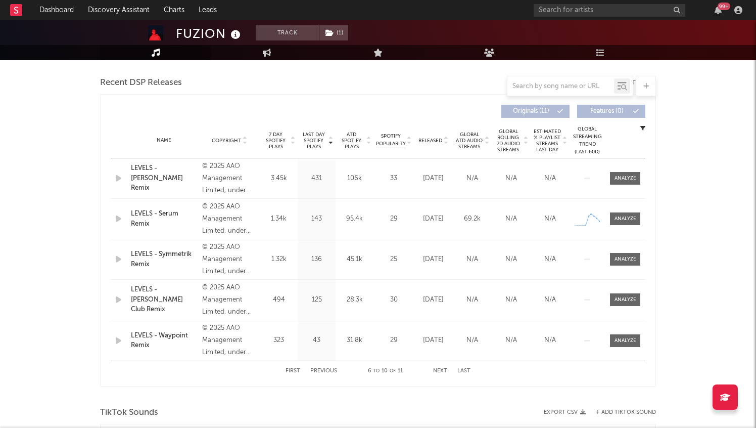
click at [325, 370] on button "Previous" at bounding box center [323, 371] width 27 height 6
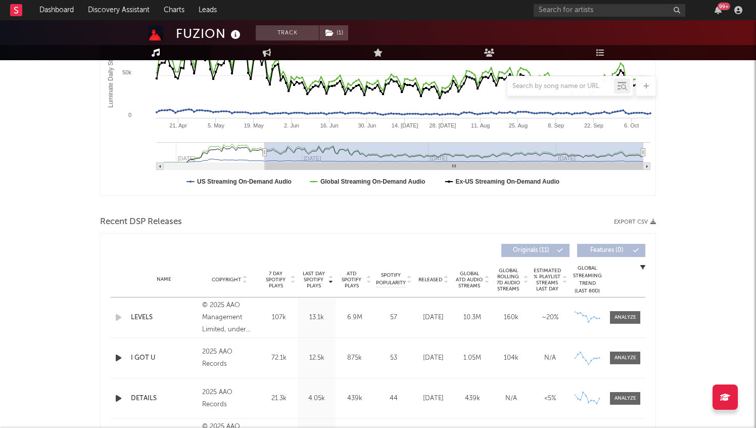
scroll to position [0, 0]
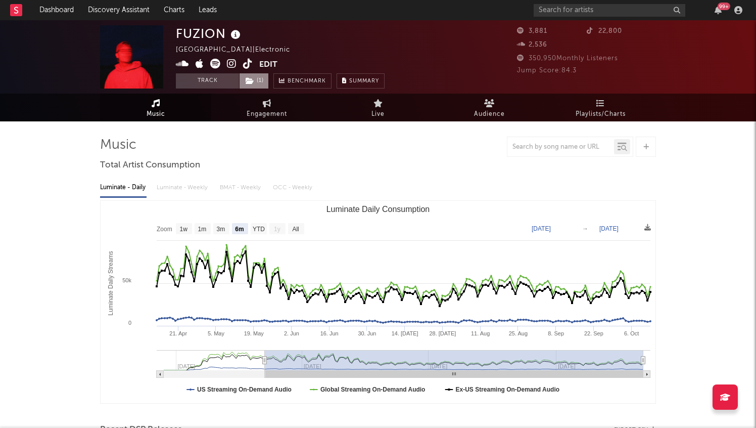
click at [252, 82] on icon at bounding box center [250, 80] width 9 height 7
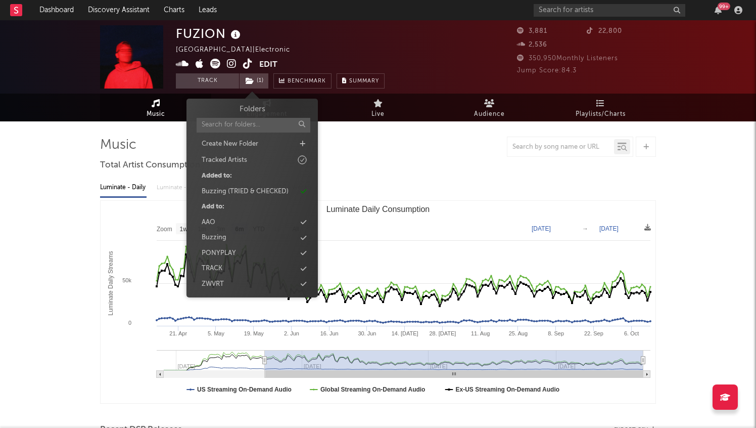
click at [336, 47] on div "FUZION [GEOGRAPHIC_DATA] | Electronic Edit Track ( 1 ) Benchmark Summary" at bounding box center [280, 56] width 209 height 63
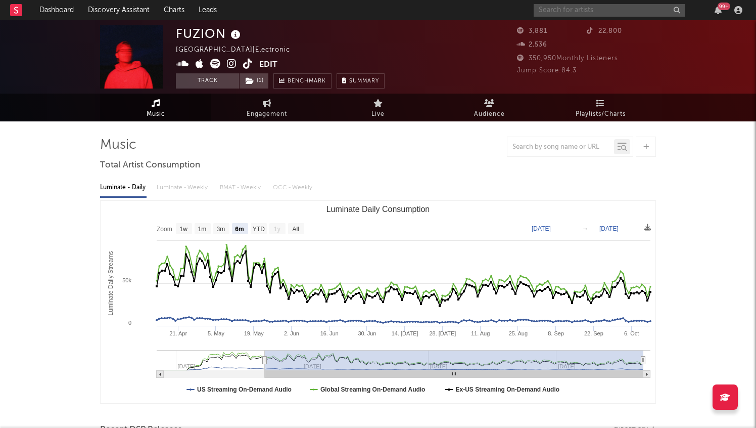
click at [553, 10] on input "text" at bounding box center [610, 10] width 152 height 13
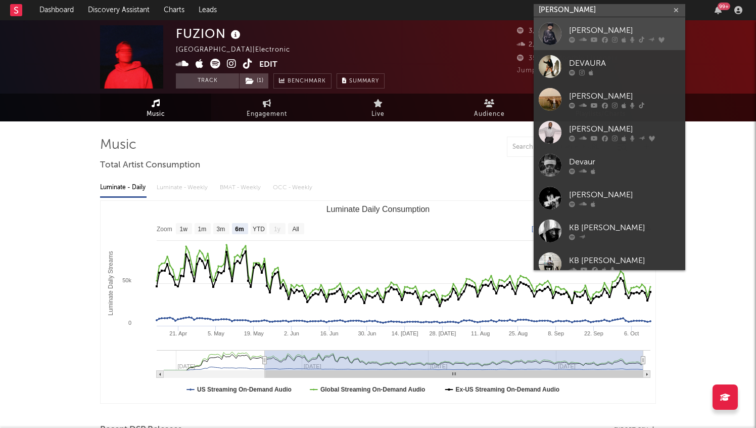
type input "[PERSON_NAME]"
click at [598, 31] on div "[PERSON_NAME]" at bounding box center [624, 30] width 111 height 12
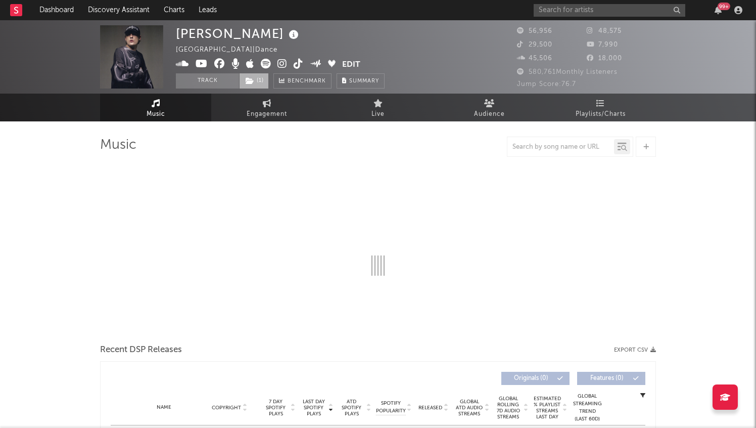
click at [258, 85] on span "( 1 )" at bounding box center [254, 80] width 30 height 15
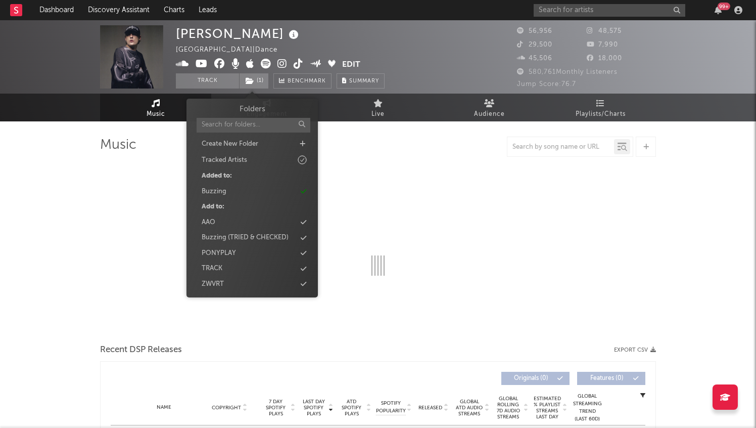
select select "6m"
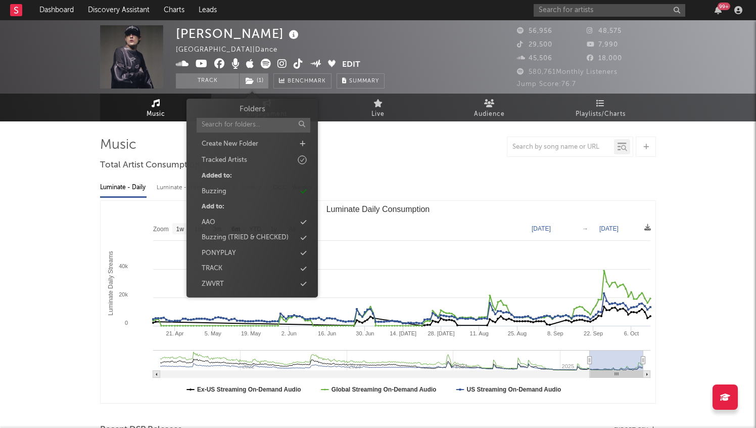
click at [413, 149] on div at bounding box center [378, 147] width 556 height 20
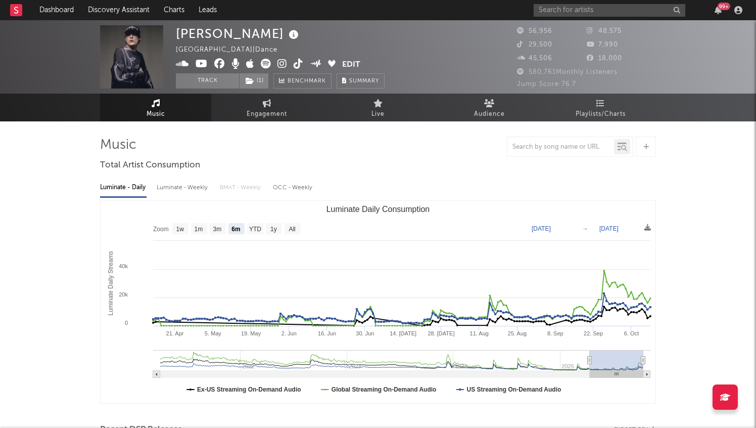
click at [18, 14] on rect at bounding box center [16, 10] width 12 height 12
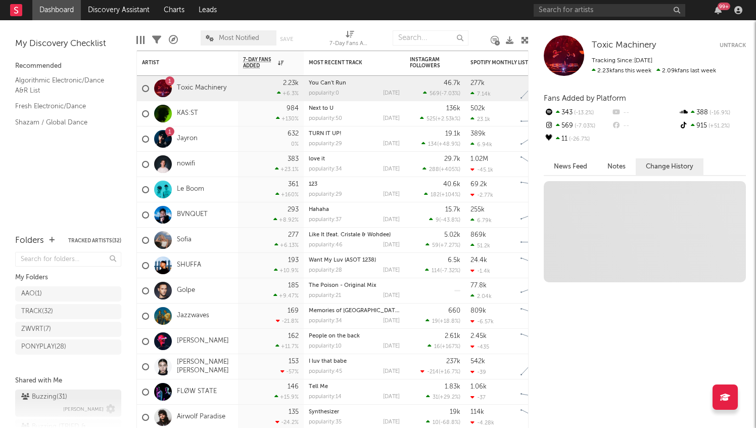
click at [60, 389] on link "Buzzing ( 31 ) [PERSON_NAME]" at bounding box center [68, 402] width 106 height 27
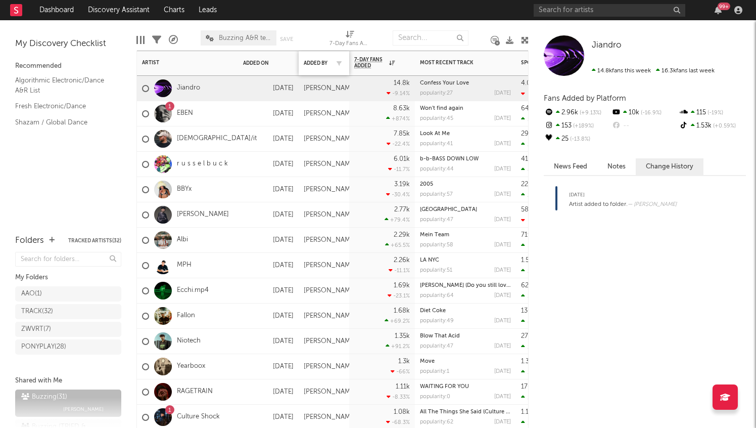
click at [320, 69] on div "Added By" at bounding box center [324, 63] width 40 height 21
click at [320, 65] on div "Added By" at bounding box center [316, 63] width 25 height 6
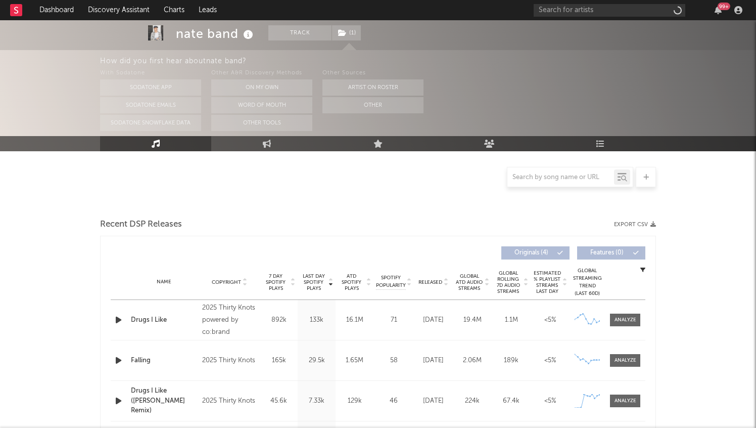
select select "1w"
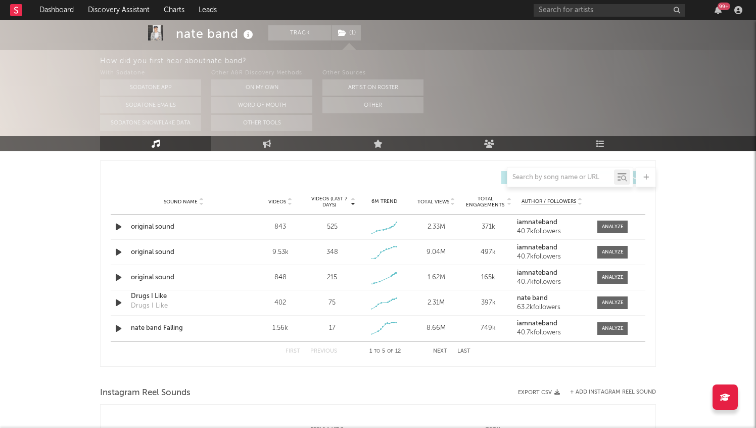
scroll to position [658, 0]
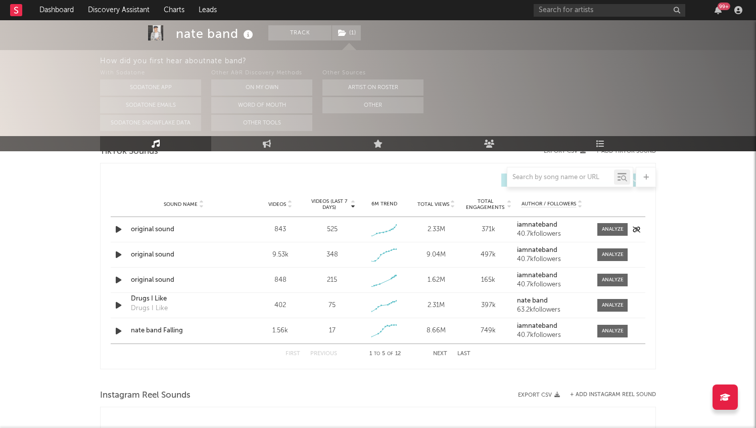
click at [114, 232] on icon "button" at bounding box center [118, 229] width 11 height 13
click at [357, 413] on div "00:01 00:27" at bounding box center [378, 414] width 177 height 25
click at [357, 418] on div "00:02 00:27" at bounding box center [378, 414] width 177 height 25
click at [115, 329] on icon "button" at bounding box center [118, 331] width 11 height 13
click at [357, 416] on div at bounding box center [378, 415] width 126 height 3
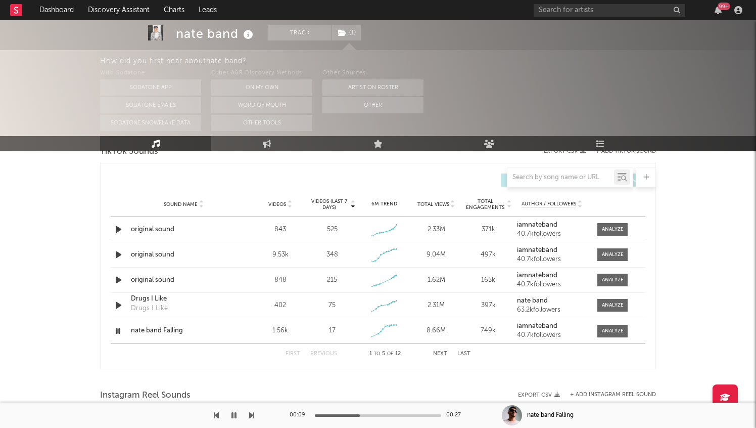
click at [382, 416] on div "00:09 00:27" at bounding box center [378, 414] width 177 height 25
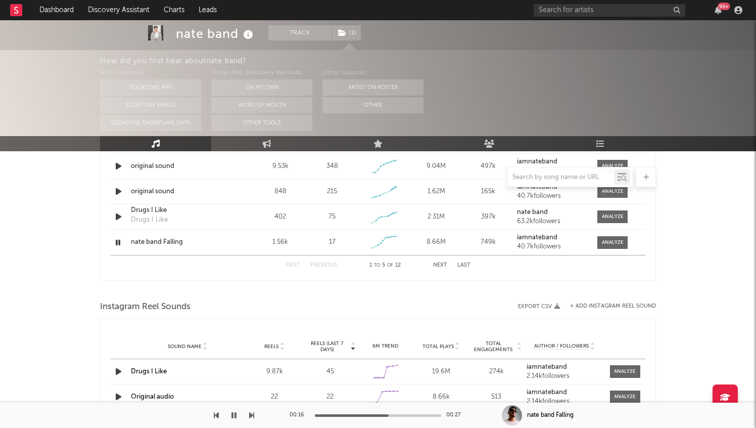
scroll to position [734, 0]
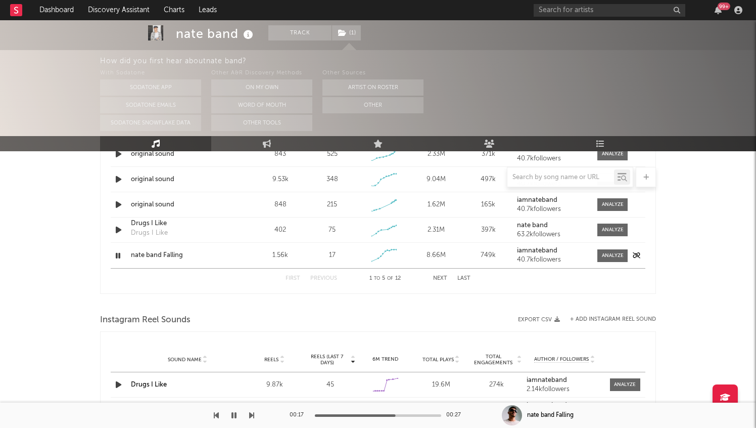
click at [116, 257] on icon "button" at bounding box center [118, 255] width 10 height 13
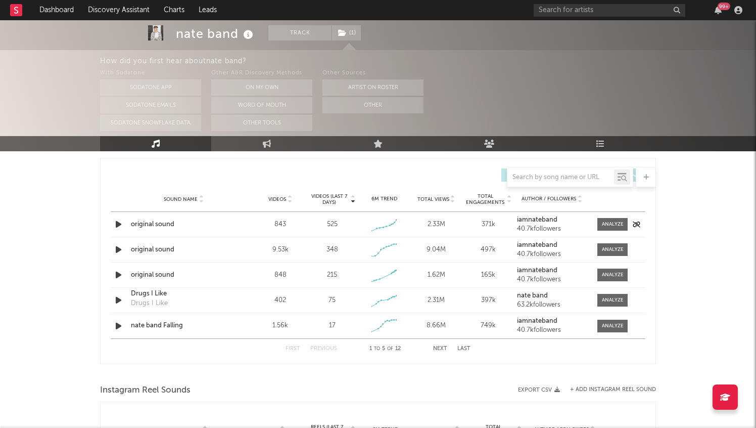
scroll to position [654, 0]
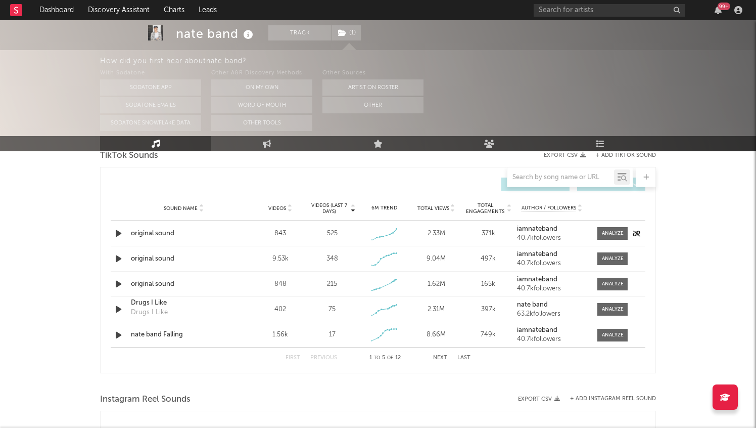
click at [116, 233] on icon "button" at bounding box center [118, 233] width 11 height 13
click at [337, 415] on div at bounding box center [378, 415] width 126 height 3
click at [118, 234] on icon "button" at bounding box center [118, 233] width 10 height 13
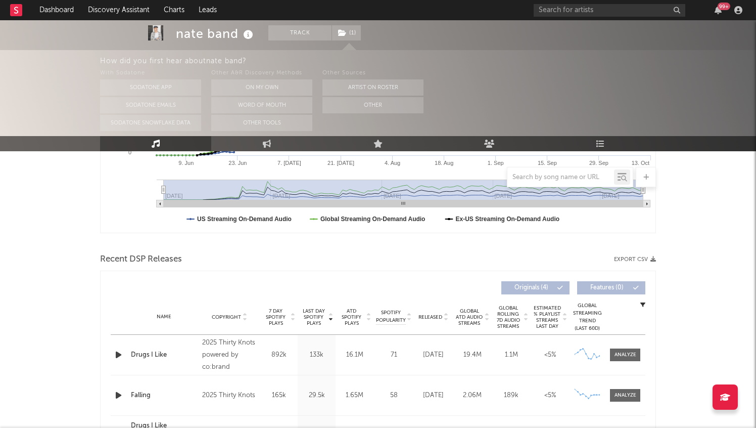
scroll to position [255, 0]
